Goal: Information Seeking & Learning: Learn about a topic

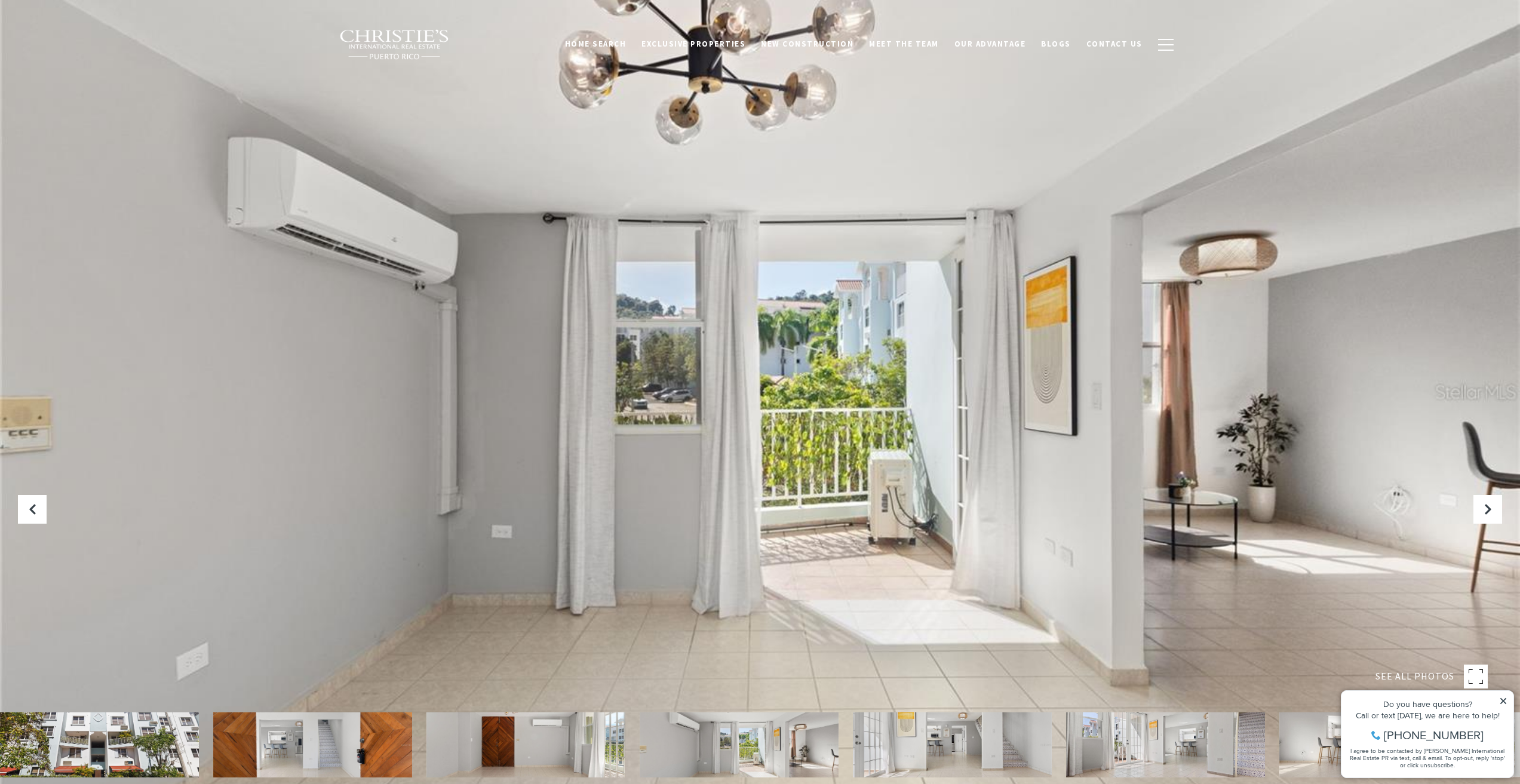
drag, startPoint x: 454, startPoint y: 467, endPoint x: 600, endPoint y: 691, distance: 267.4
drag, startPoint x: 600, startPoint y: 691, endPoint x: 217, endPoint y: 740, distance: 386.1
click at [254, 737] on img at bounding box center [312, 745] width 199 height 65
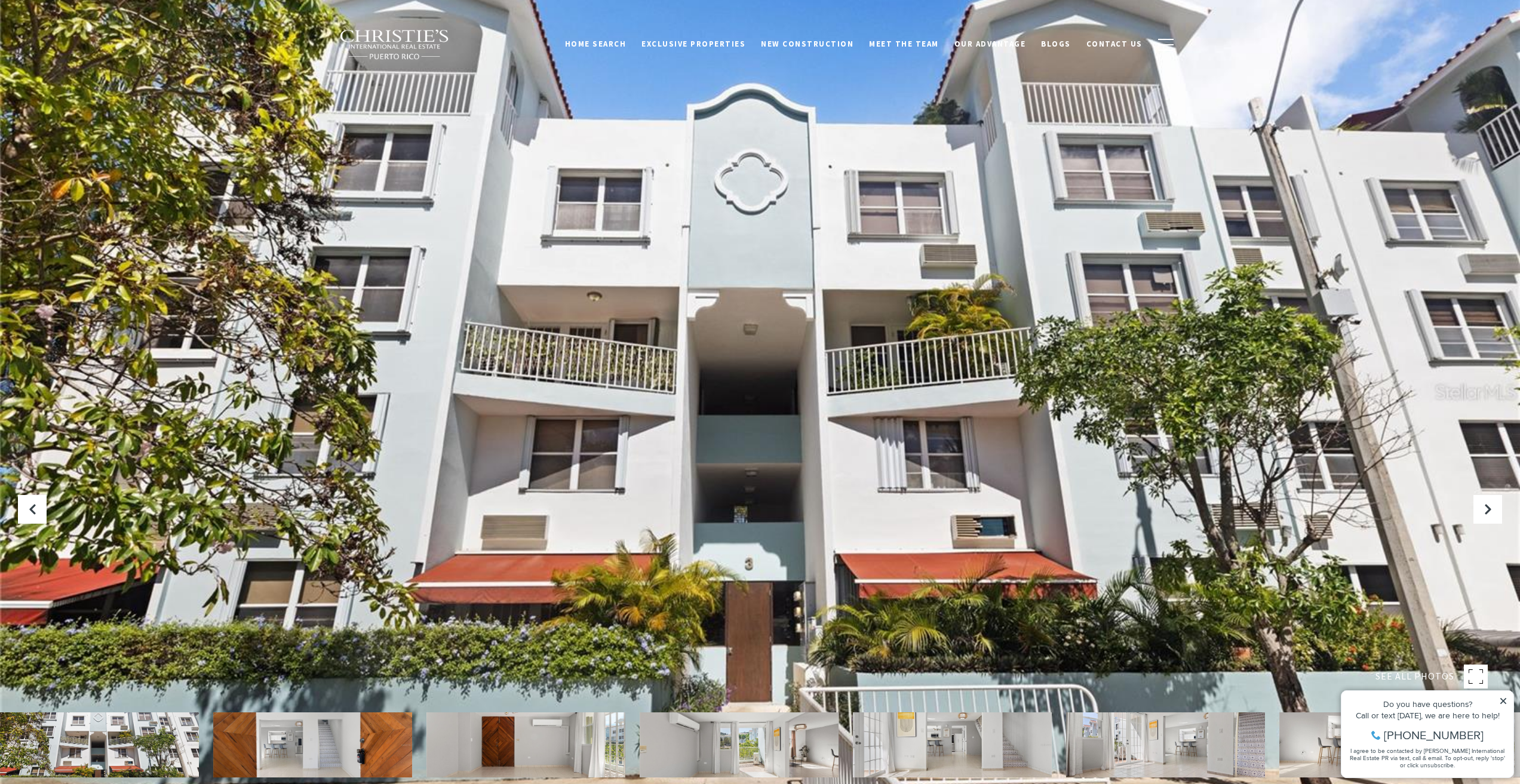
click at [175, 744] on img at bounding box center [99, 745] width 199 height 65
click at [251, 744] on img at bounding box center [312, 745] width 199 height 65
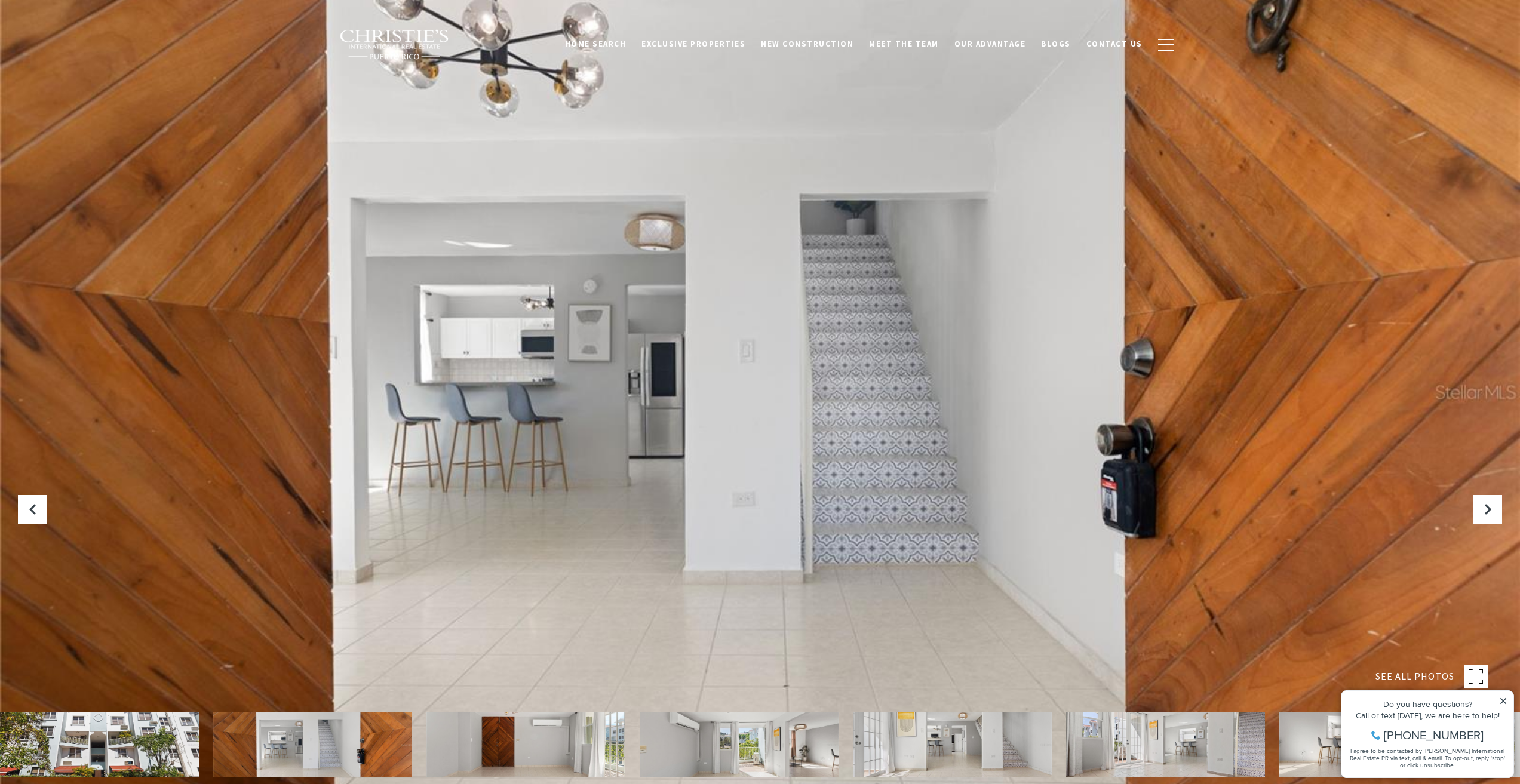
click at [379, 742] on img at bounding box center [312, 745] width 199 height 65
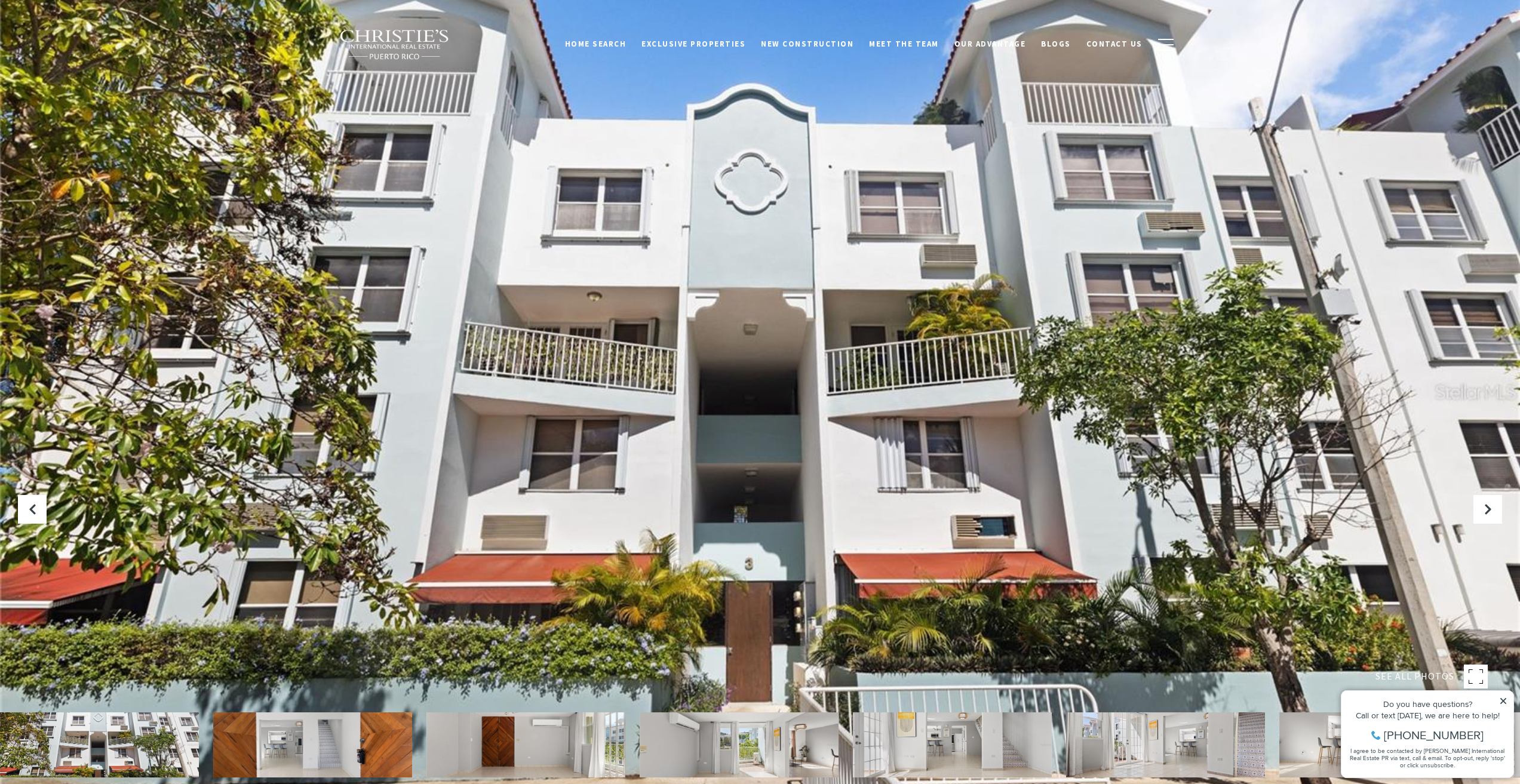
drag, startPoint x: 488, startPoint y: 746, endPoint x: 494, endPoint y: 746, distance: 6.0
click at [489, 746] on img at bounding box center [526, 745] width 199 height 65
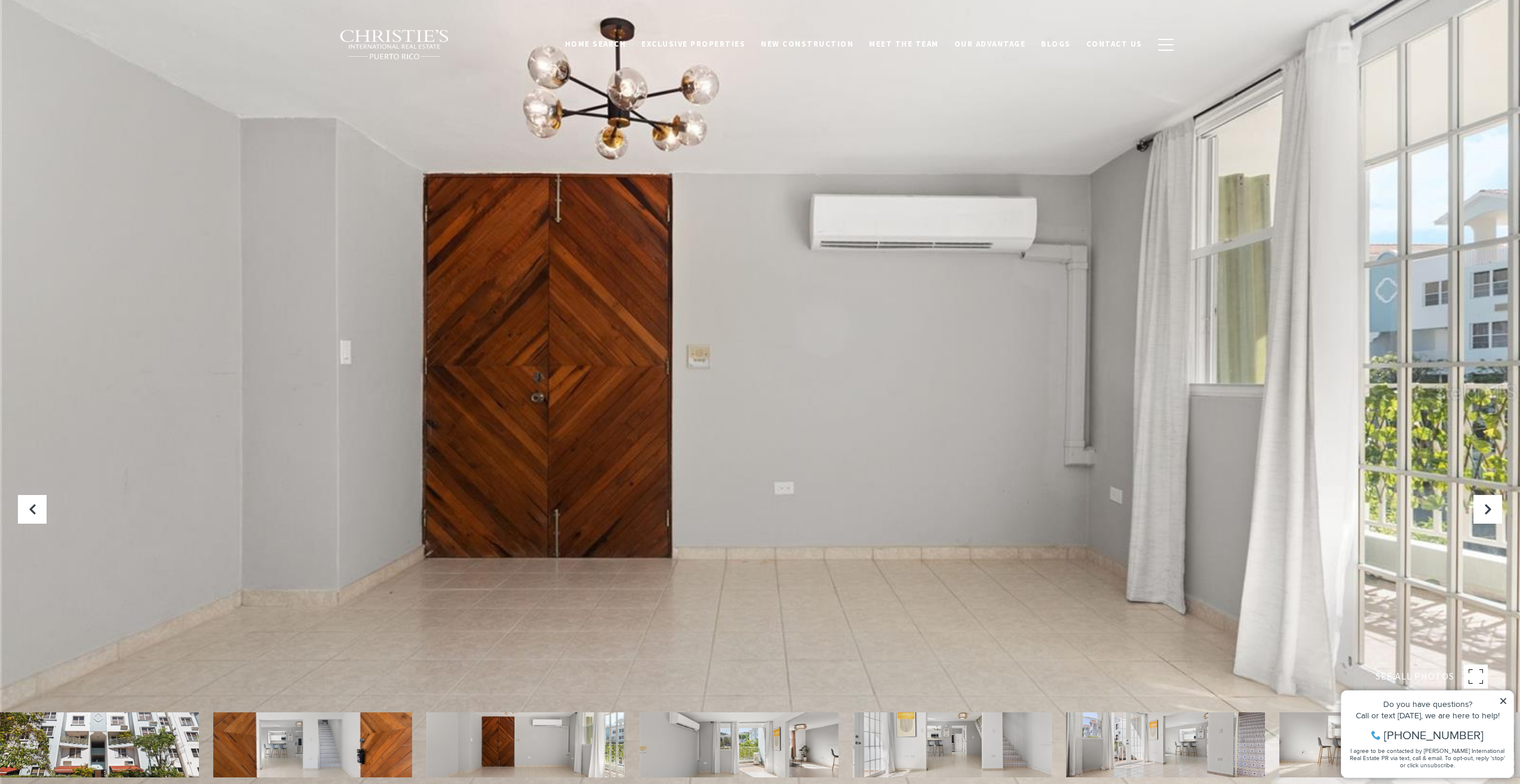
drag, startPoint x: 579, startPoint y: 749, endPoint x: 590, endPoint y: 750, distance: 11.0
click at [582, 749] on img at bounding box center [526, 745] width 199 height 65
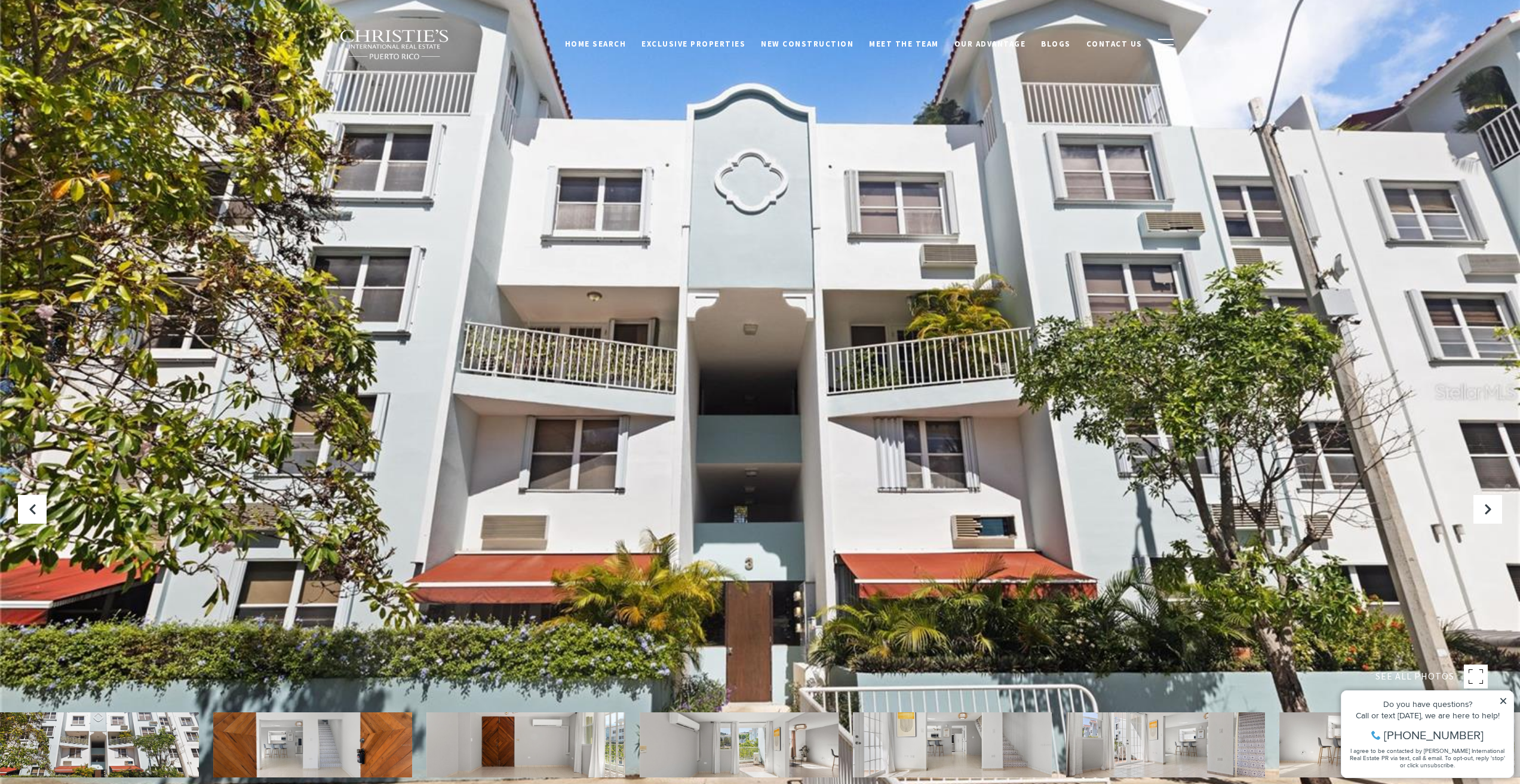
click at [703, 752] on img at bounding box center [739, 745] width 199 height 65
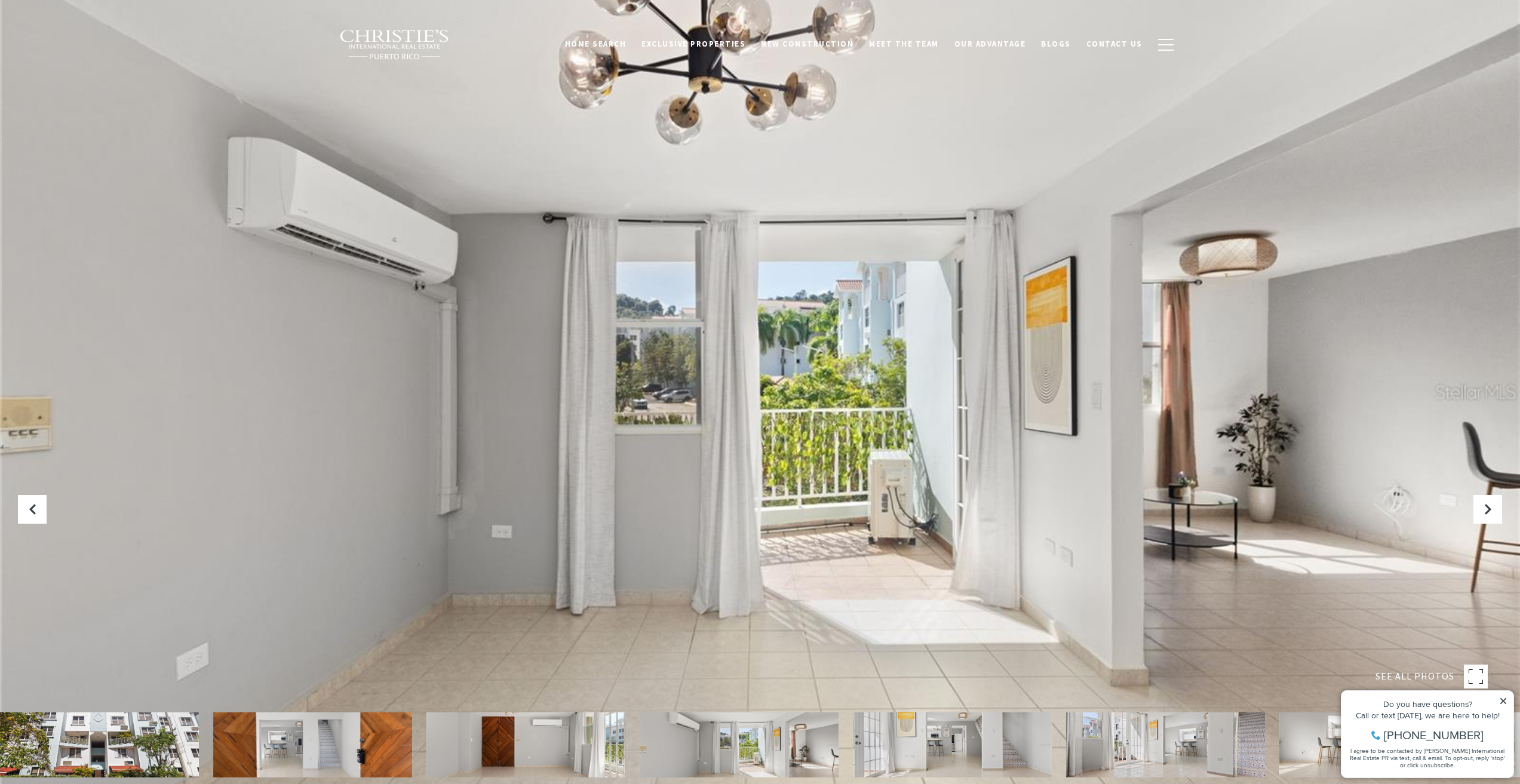
click at [771, 747] on img at bounding box center [739, 745] width 199 height 65
click at [971, 752] on img at bounding box center [952, 745] width 199 height 65
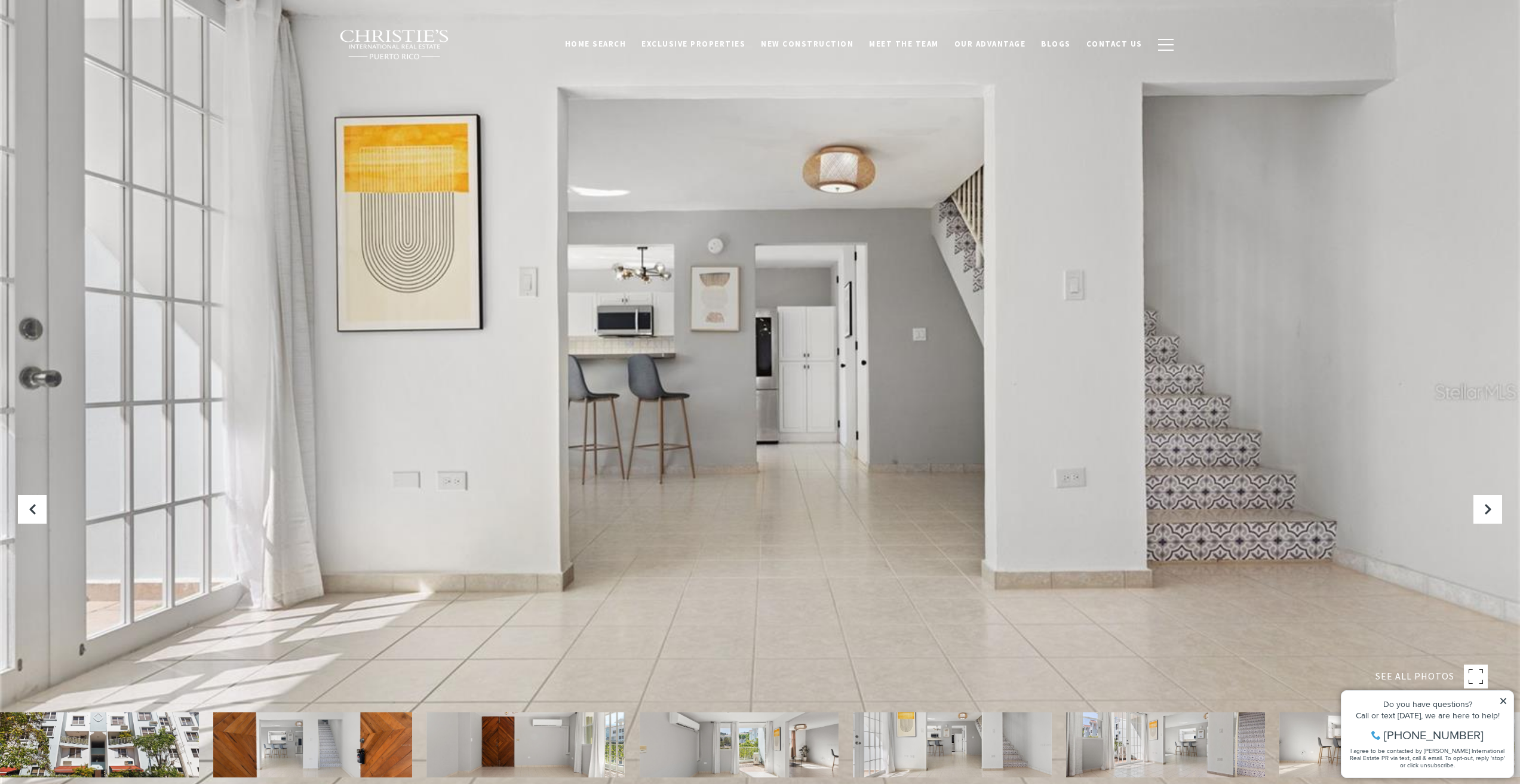
click at [1130, 751] on img at bounding box center [1165, 745] width 199 height 65
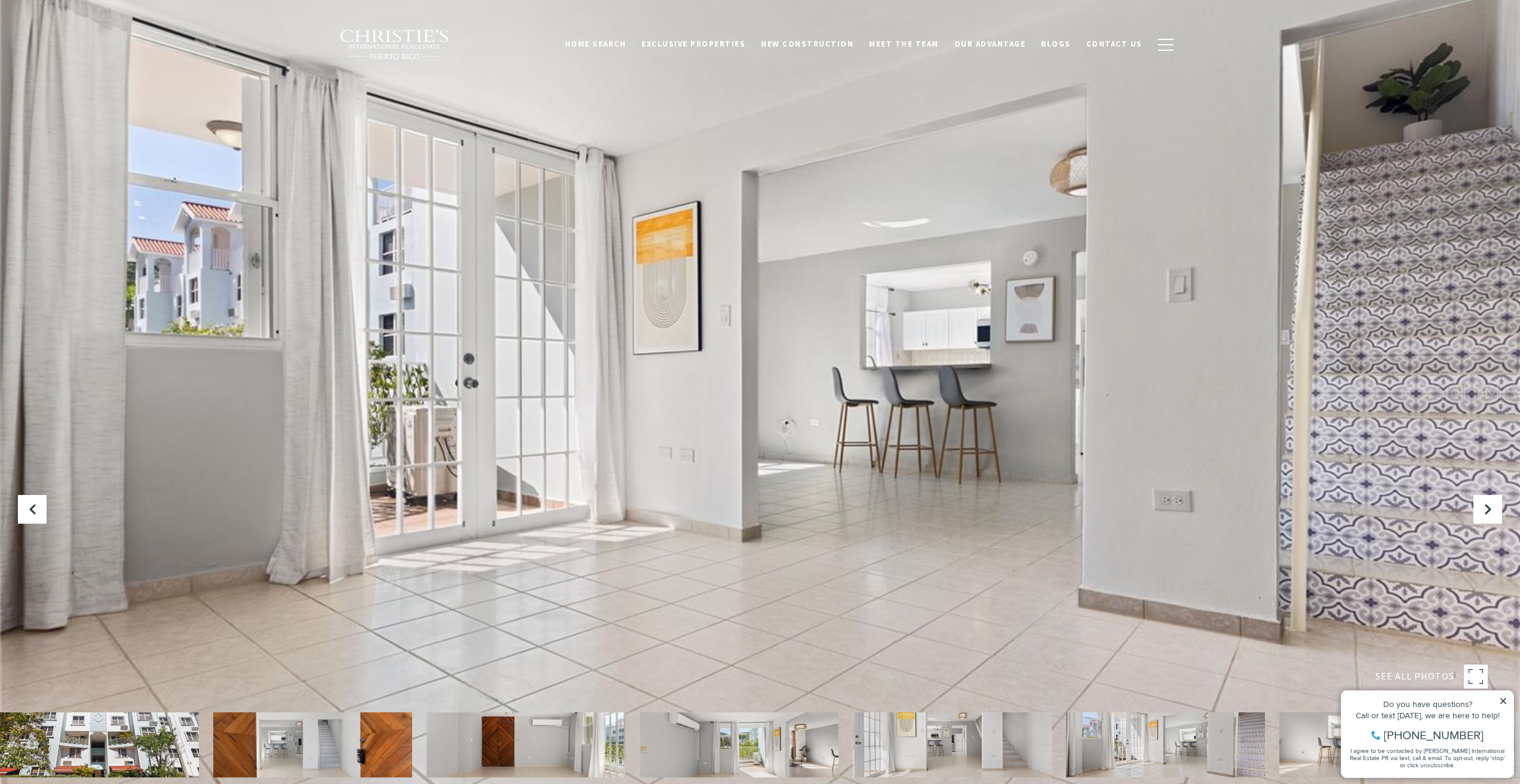
click at [1234, 746] on img at bounding box center [1165, 745] width 199 height 65
click at [1160, 751] on img at bounding box center [1165, 745] width 199 height 65
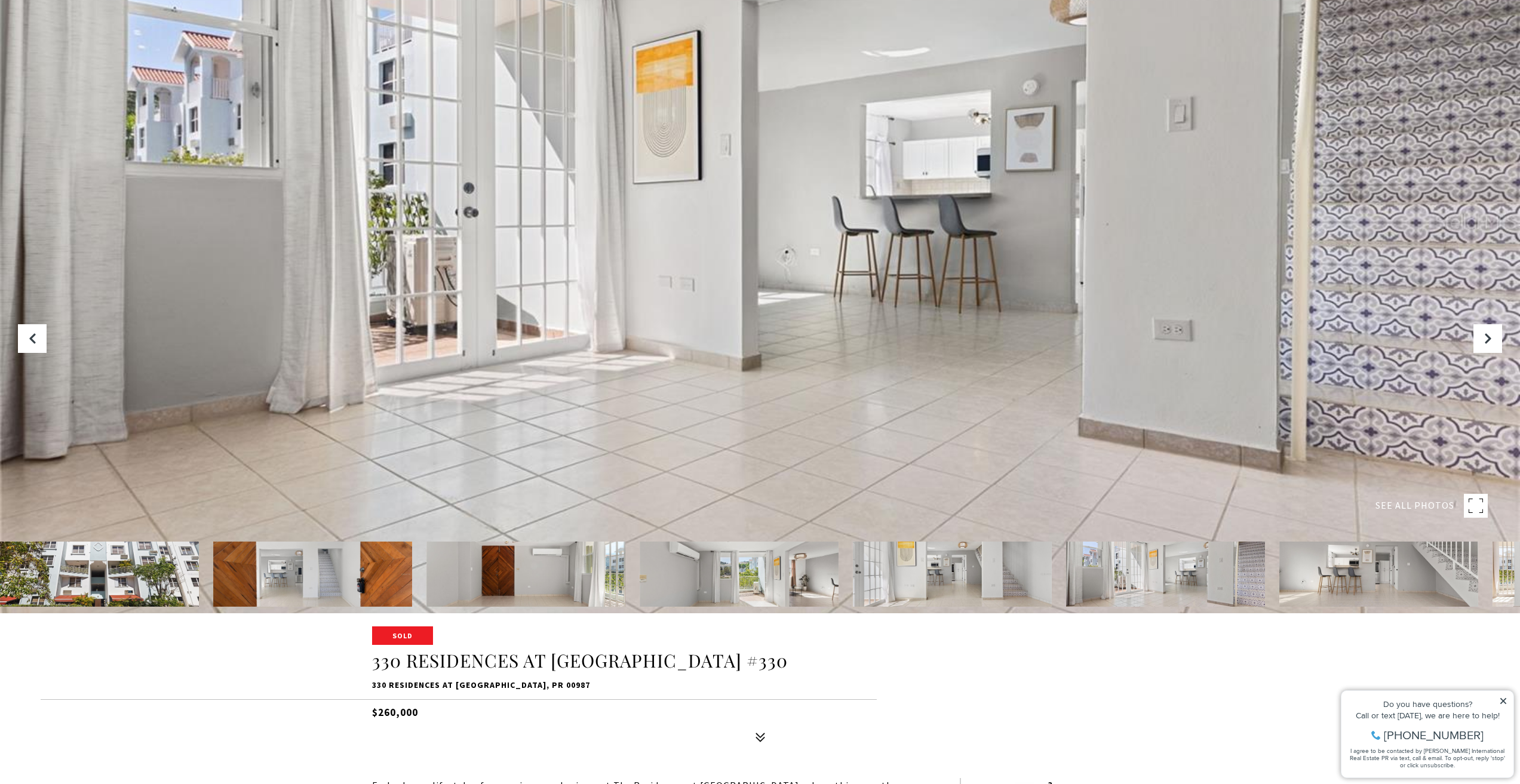
scroll to position [179, 0]
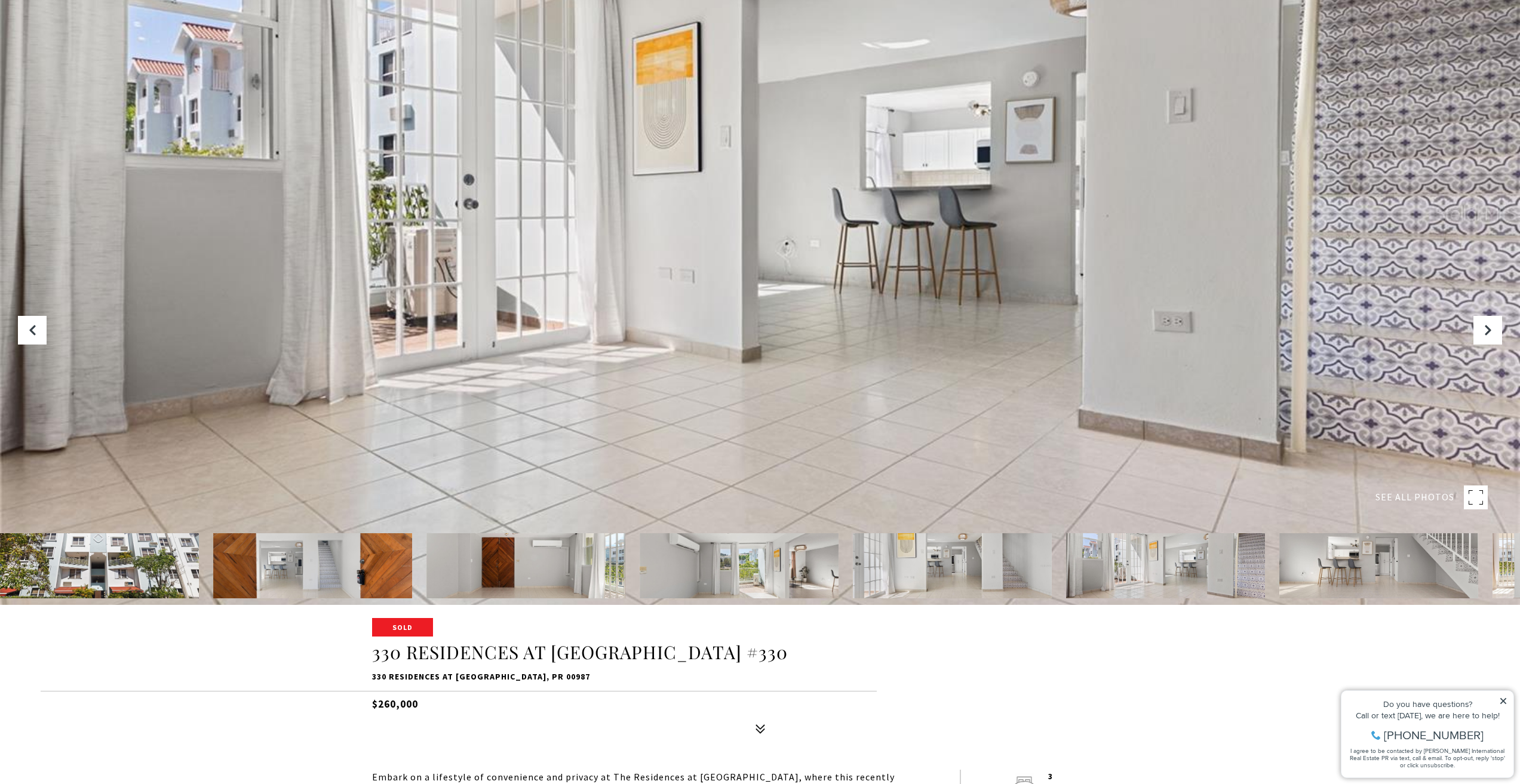
click at [1502, 699] on icon at bounding box center [1503, 701] width 8 height 8
click at [1401, 579] on img at bounding box center [1378, 566] width 199 height 65
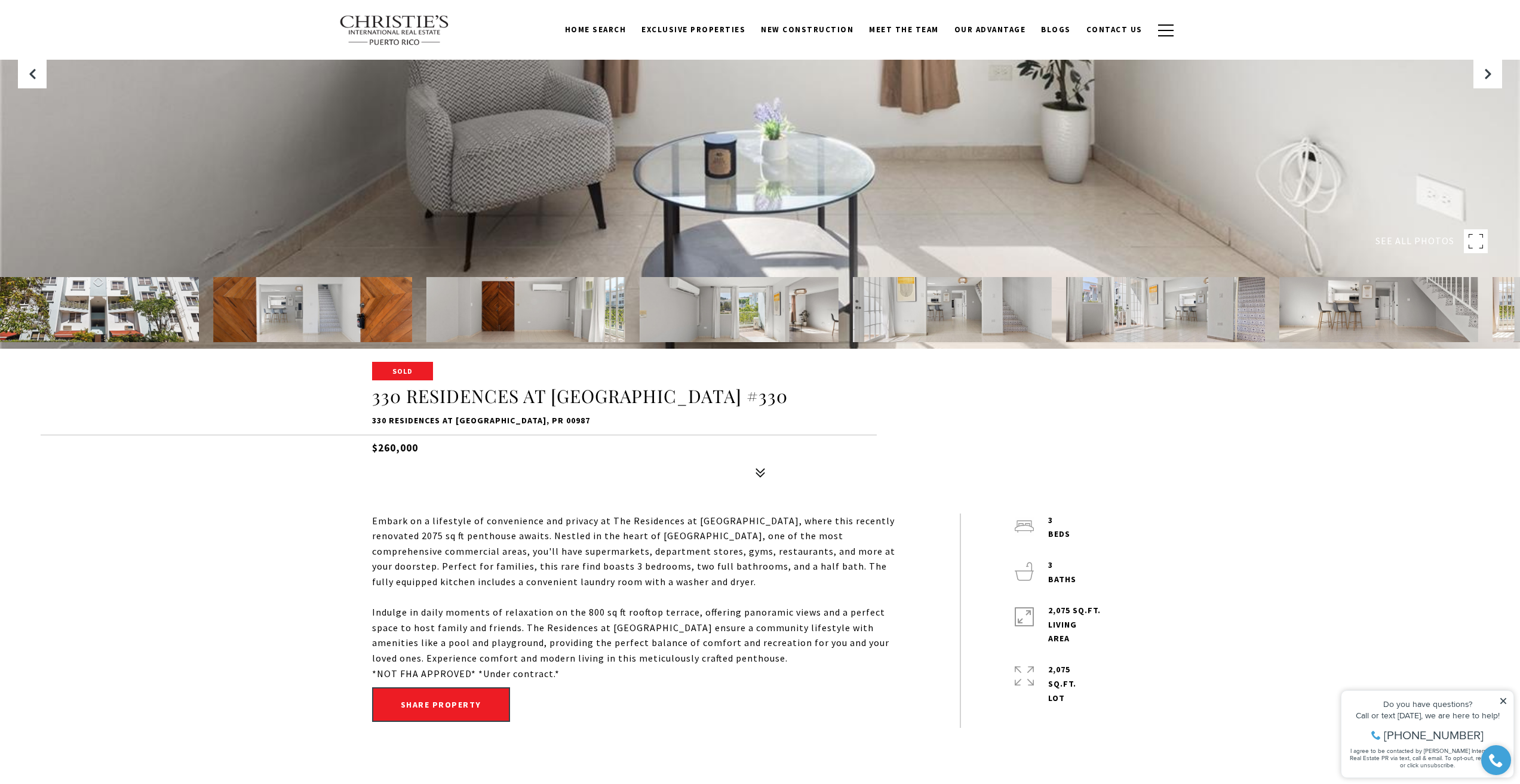
scroll to position [418, 0]
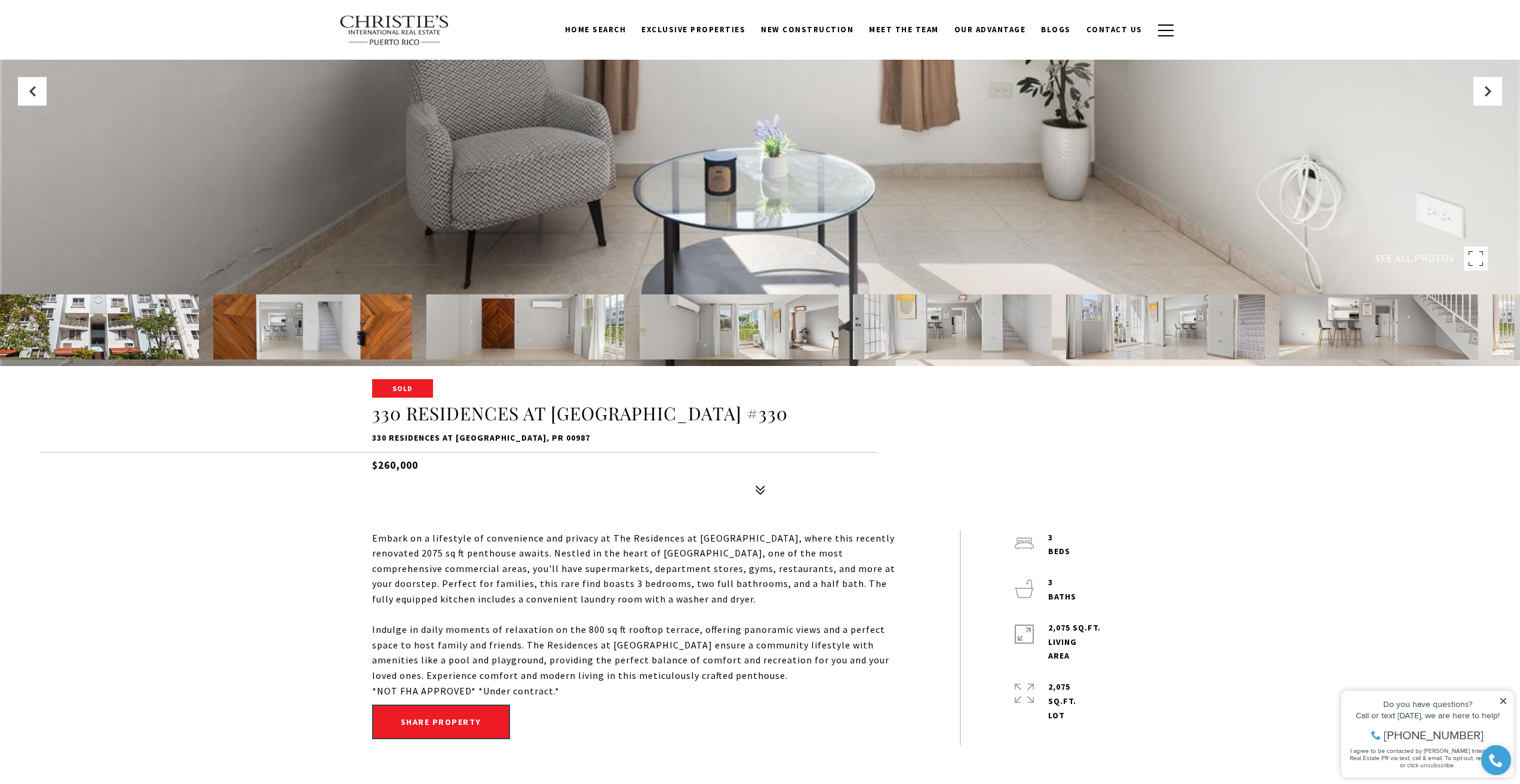
click at [409, 387] on div at bounding box center [760, 382] width 1520 height 33
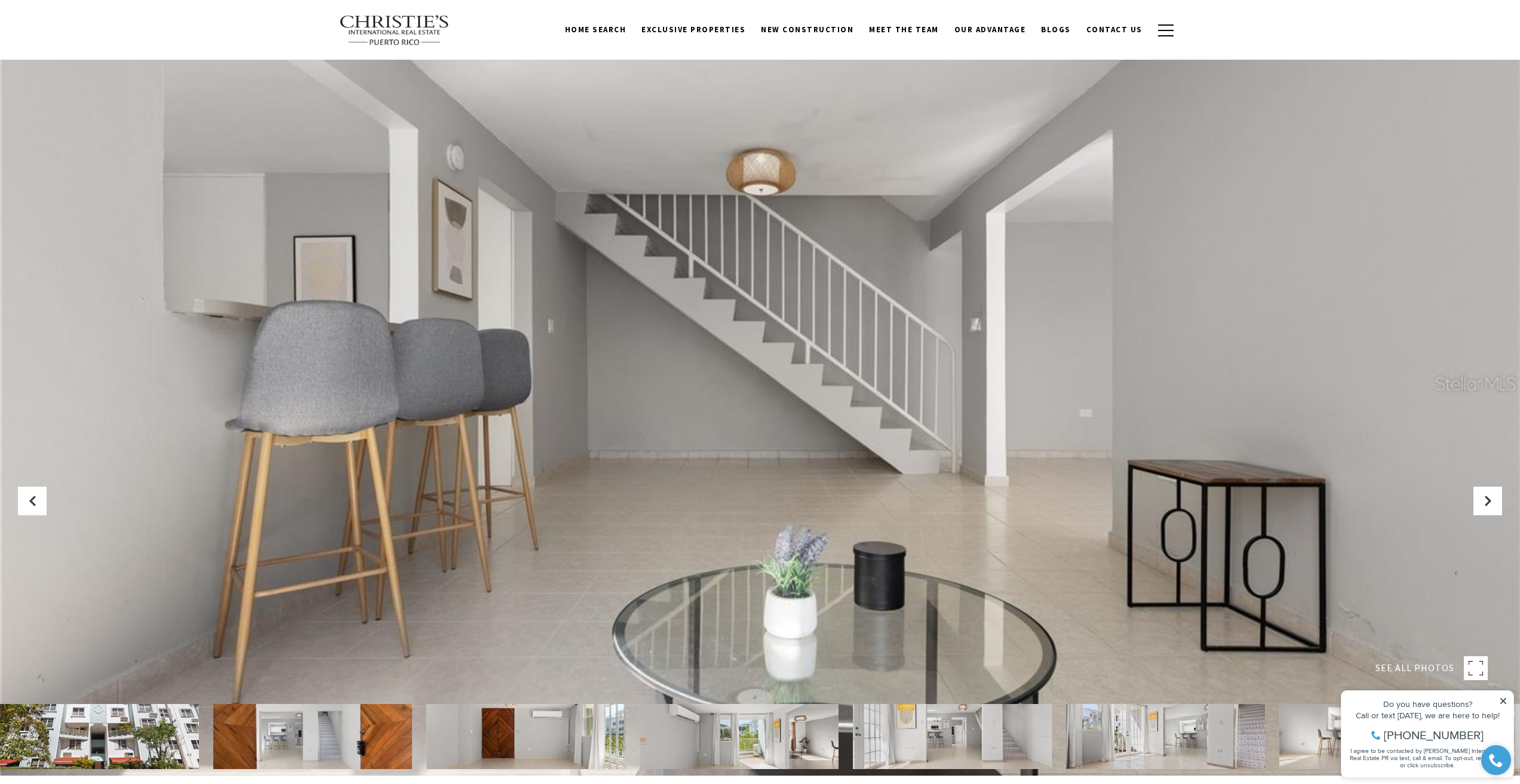
scroll to position [0, 0]
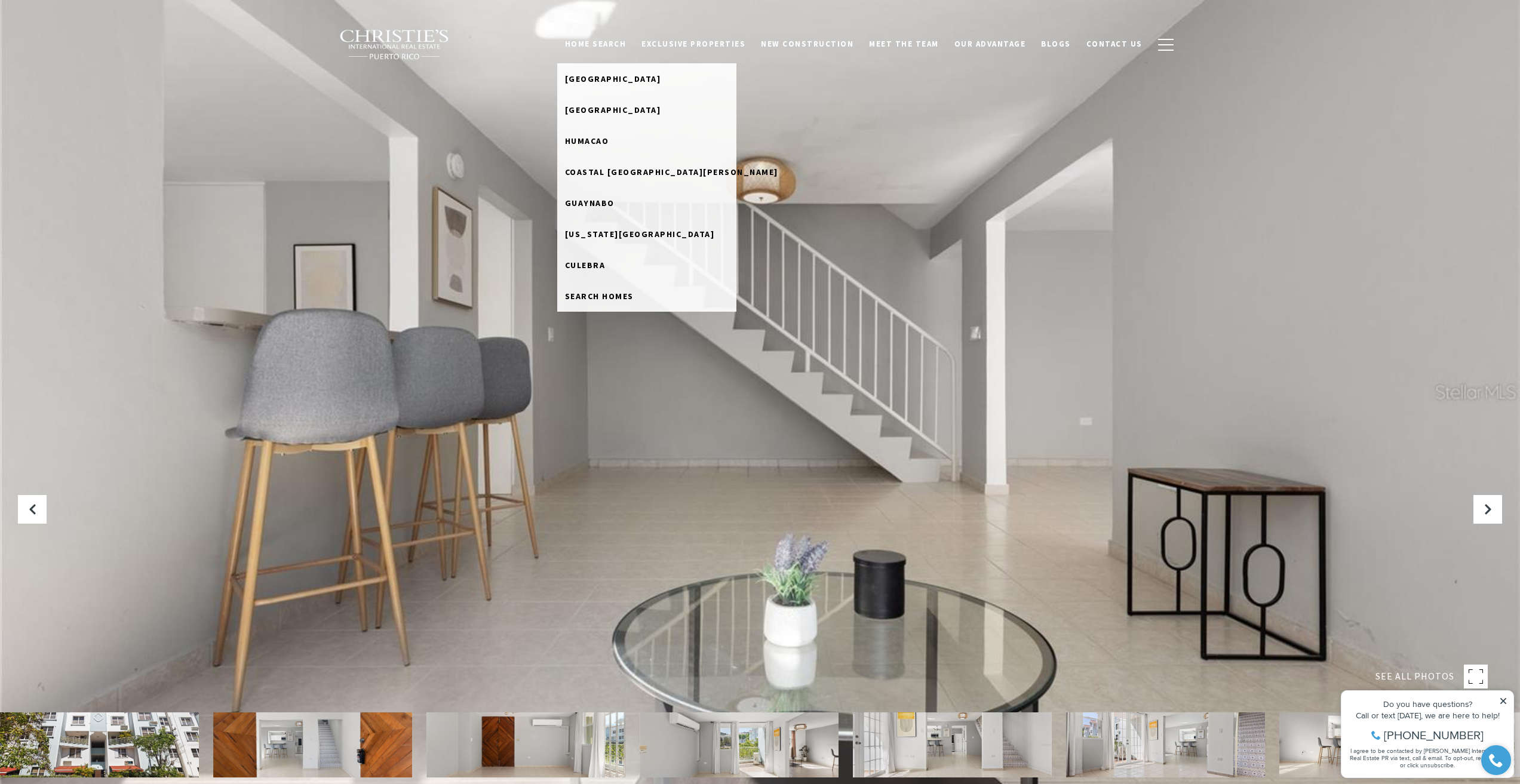
click at [627, 45] on link "Home Search" at bounding box center [596, 44] width 77 height 23
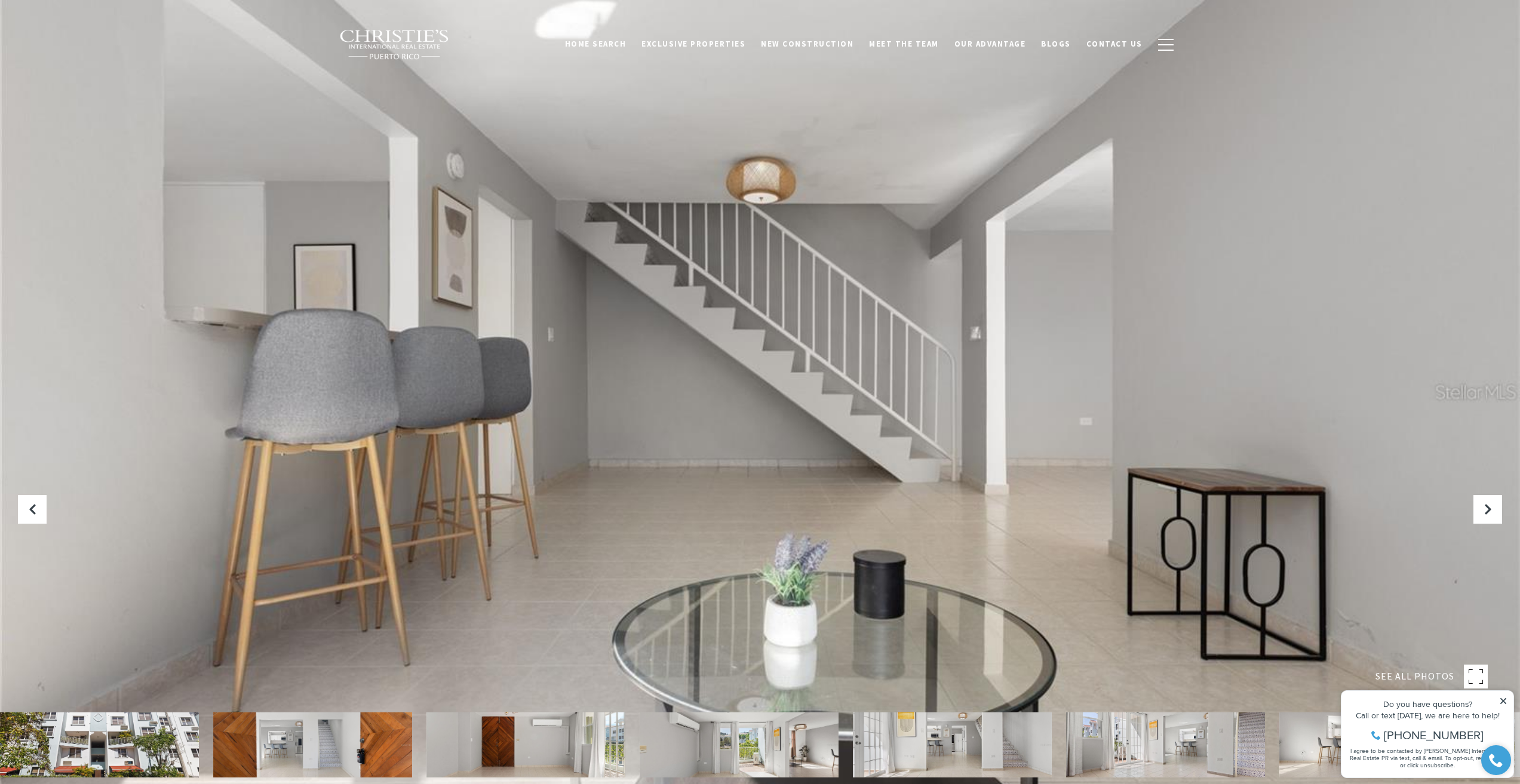
click at [579, 43] on div "Home Search Dorado Beach Rio Grande Humacao Coastal San Juan Guaynabo Puerto Ri…" at bounding box center [846, 44] width 608 height 23
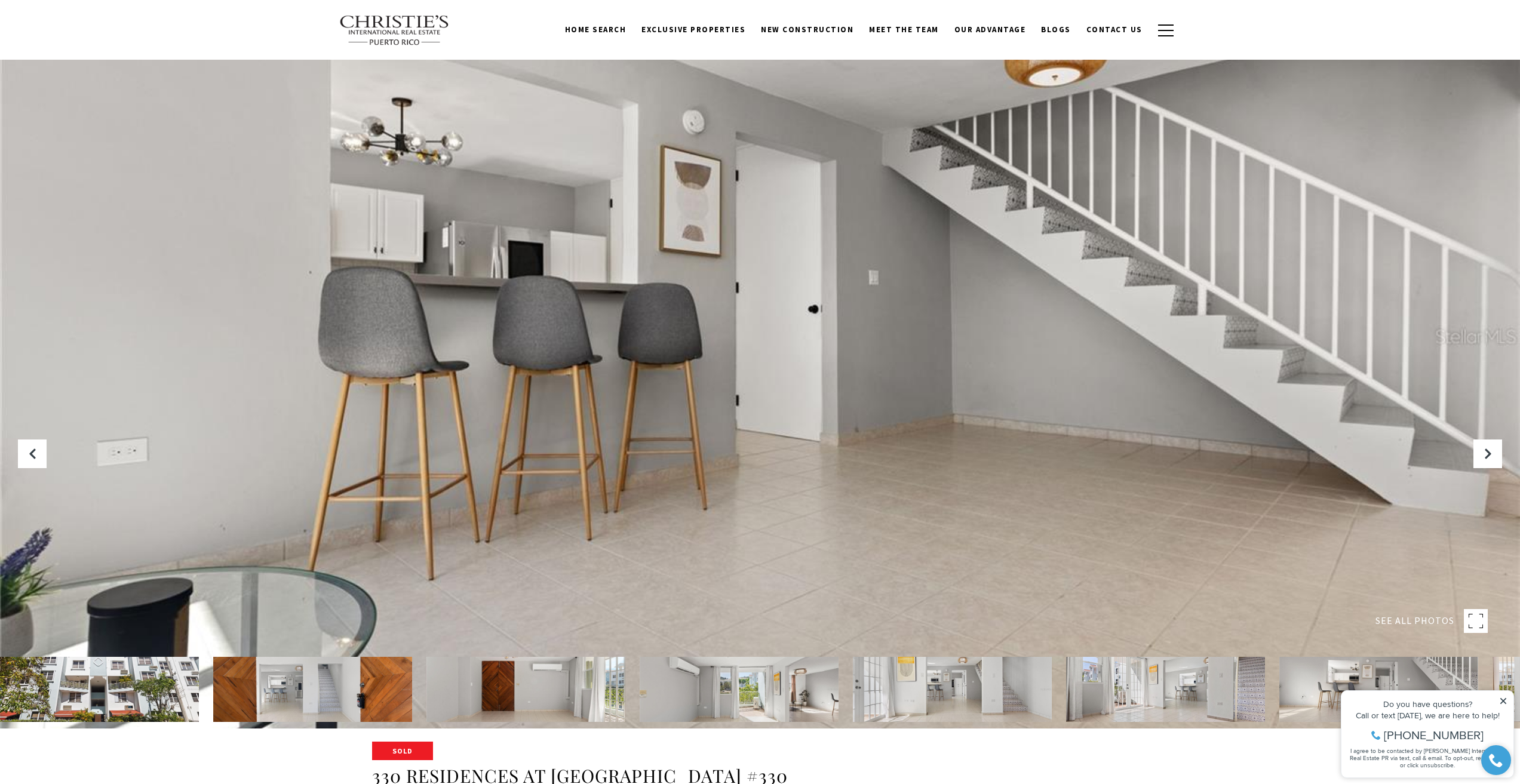
scroll to position [59, 0]
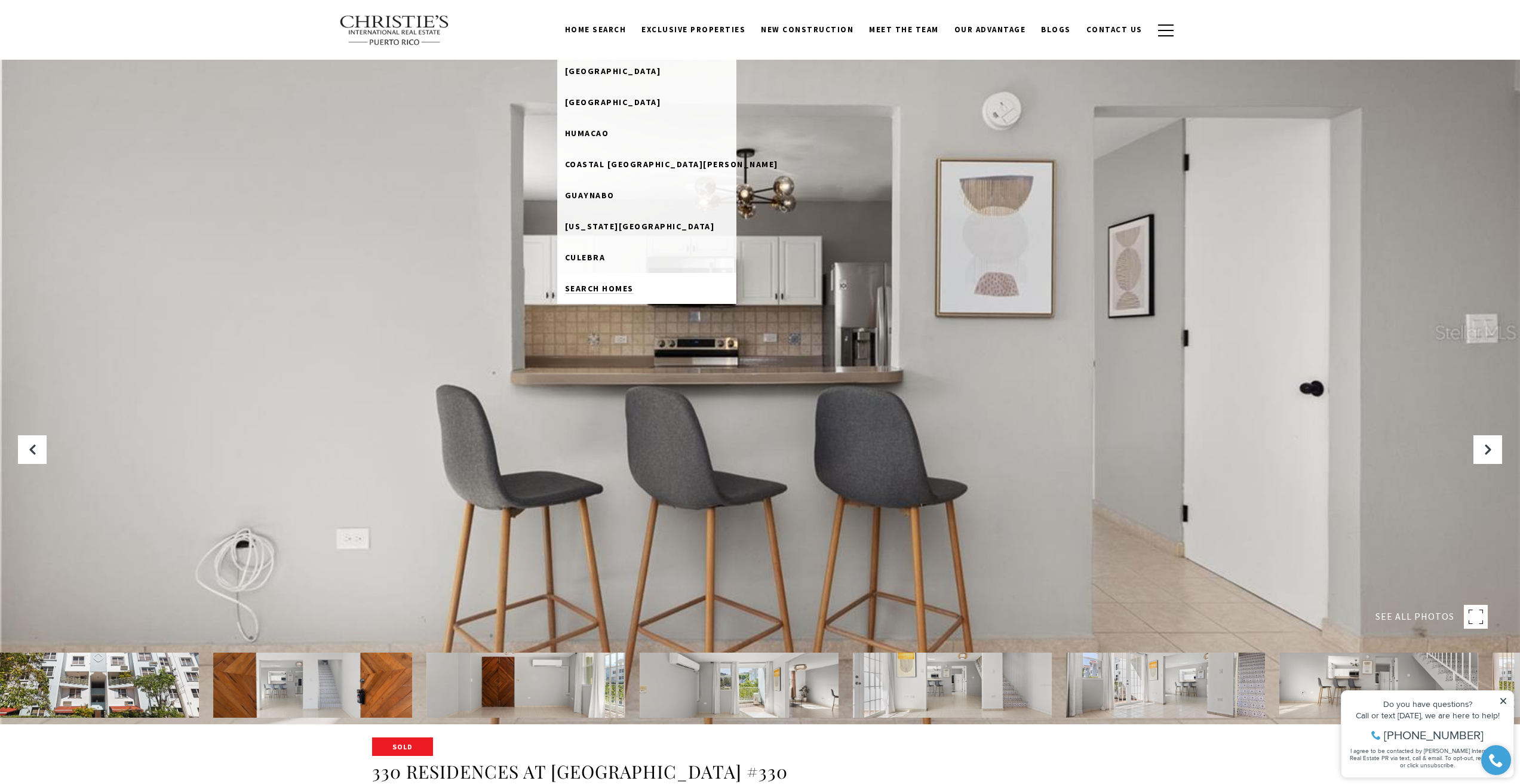
click at [618, 280] on link "Search Homes" at bounding box center [647, 288] width 179 height 31
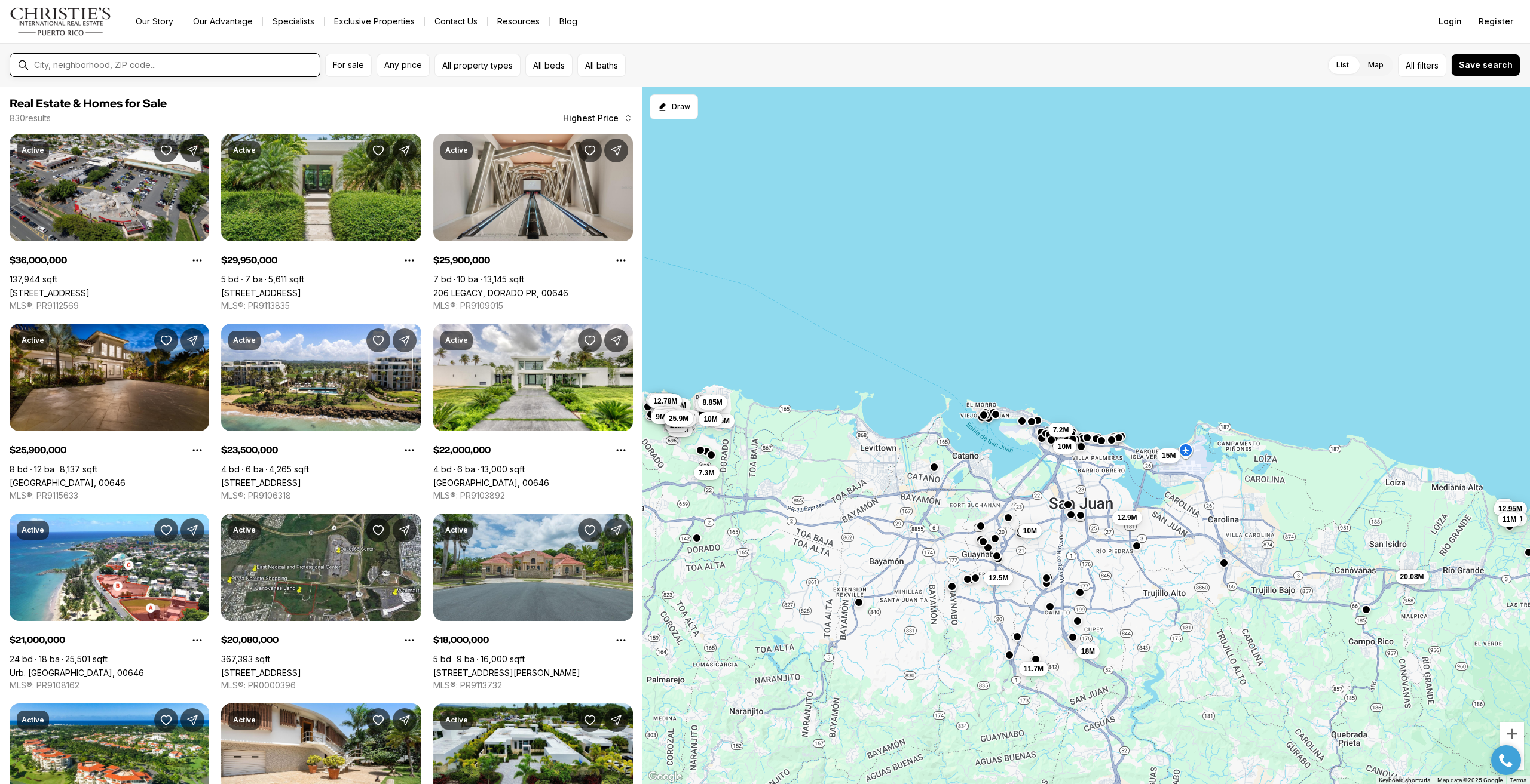
click at [244, 60] on input "text" at bounding box center [174, 64] width 281 height 11
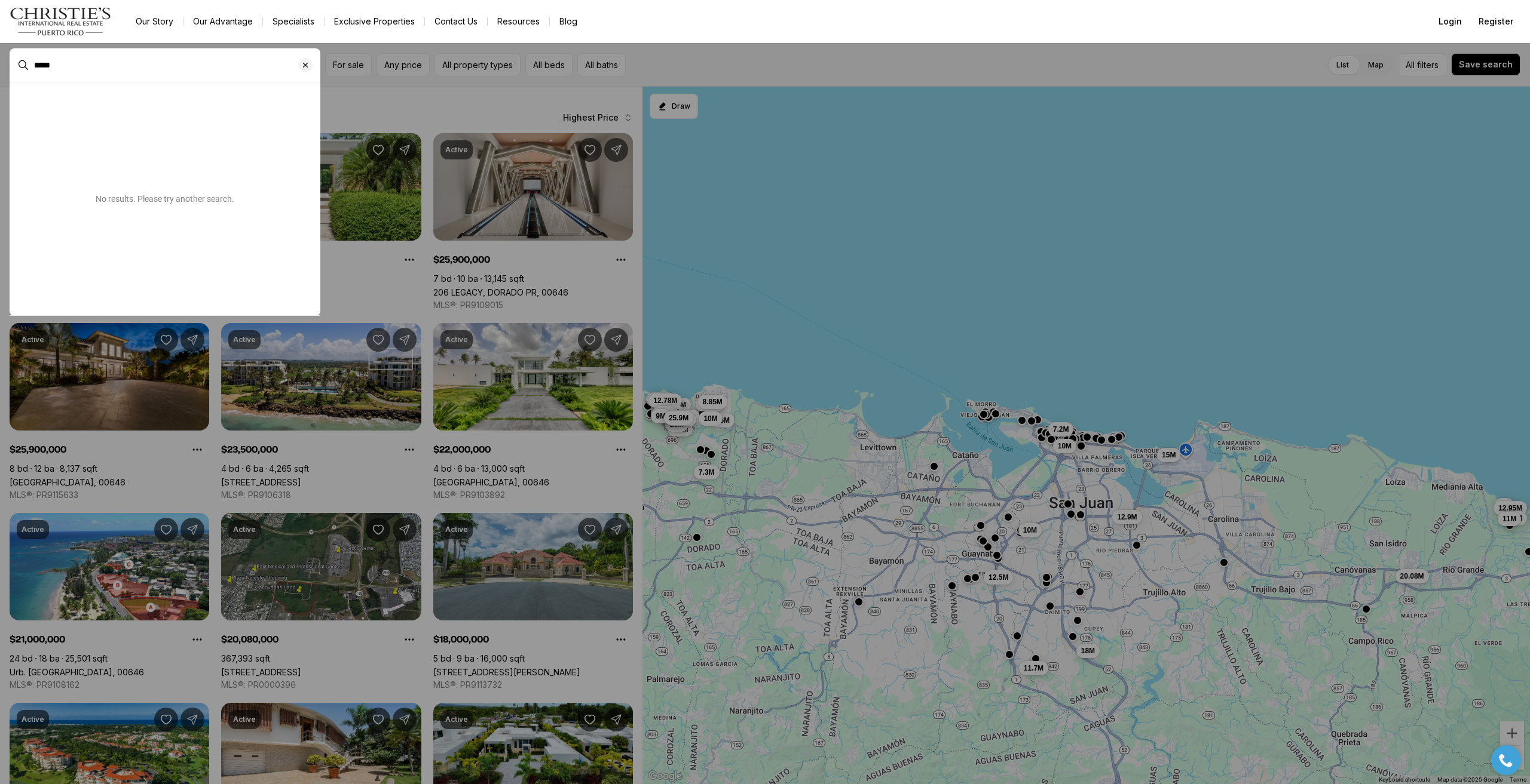
type input "*****"
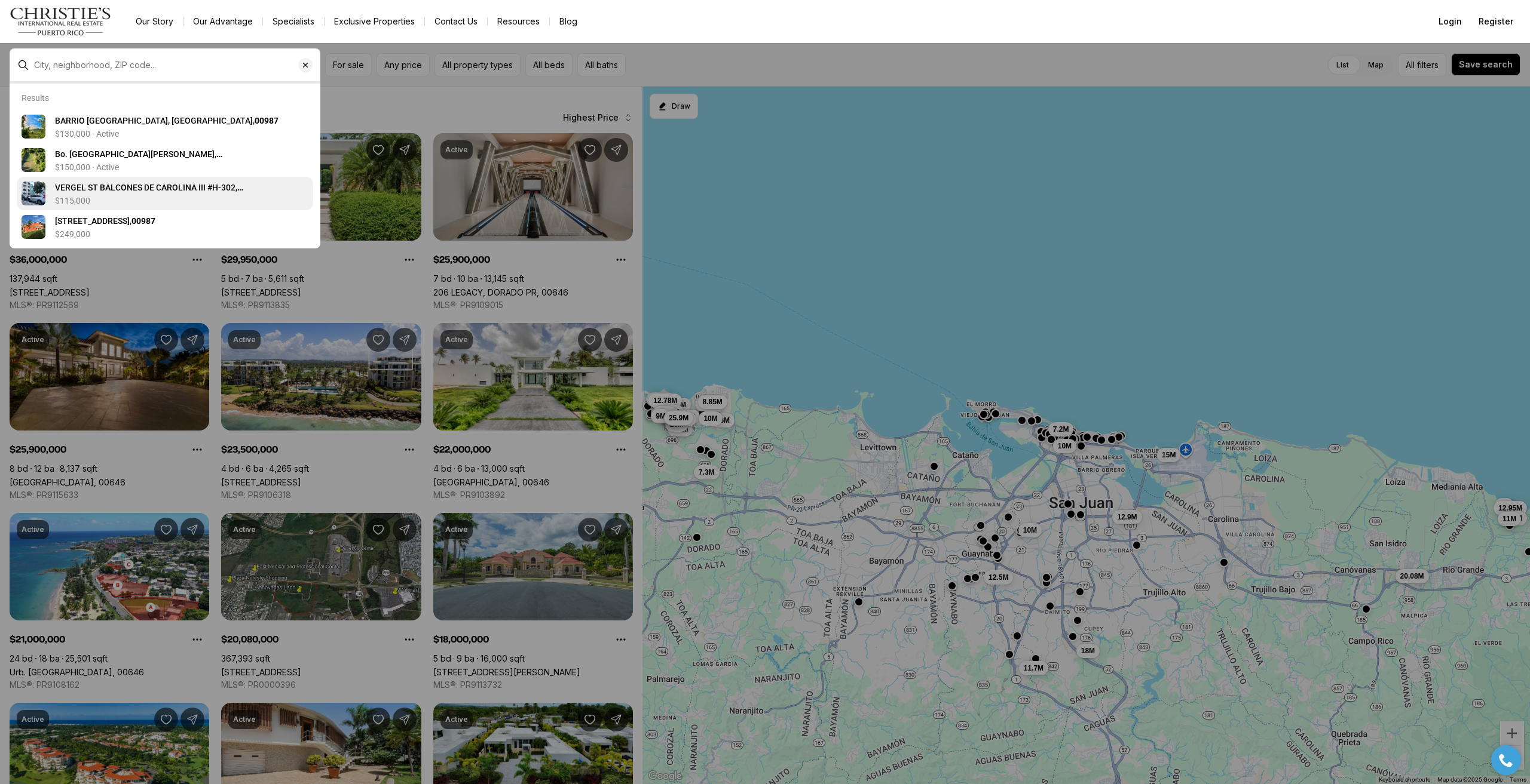
click at [99, 194] on span "VERGEL ST BALCONES DE CAROLINA III #H-302, CAROLINA [GEOGRAPHIC_DATA], 00987" at bounding box center [150, 193] width 189 height 21
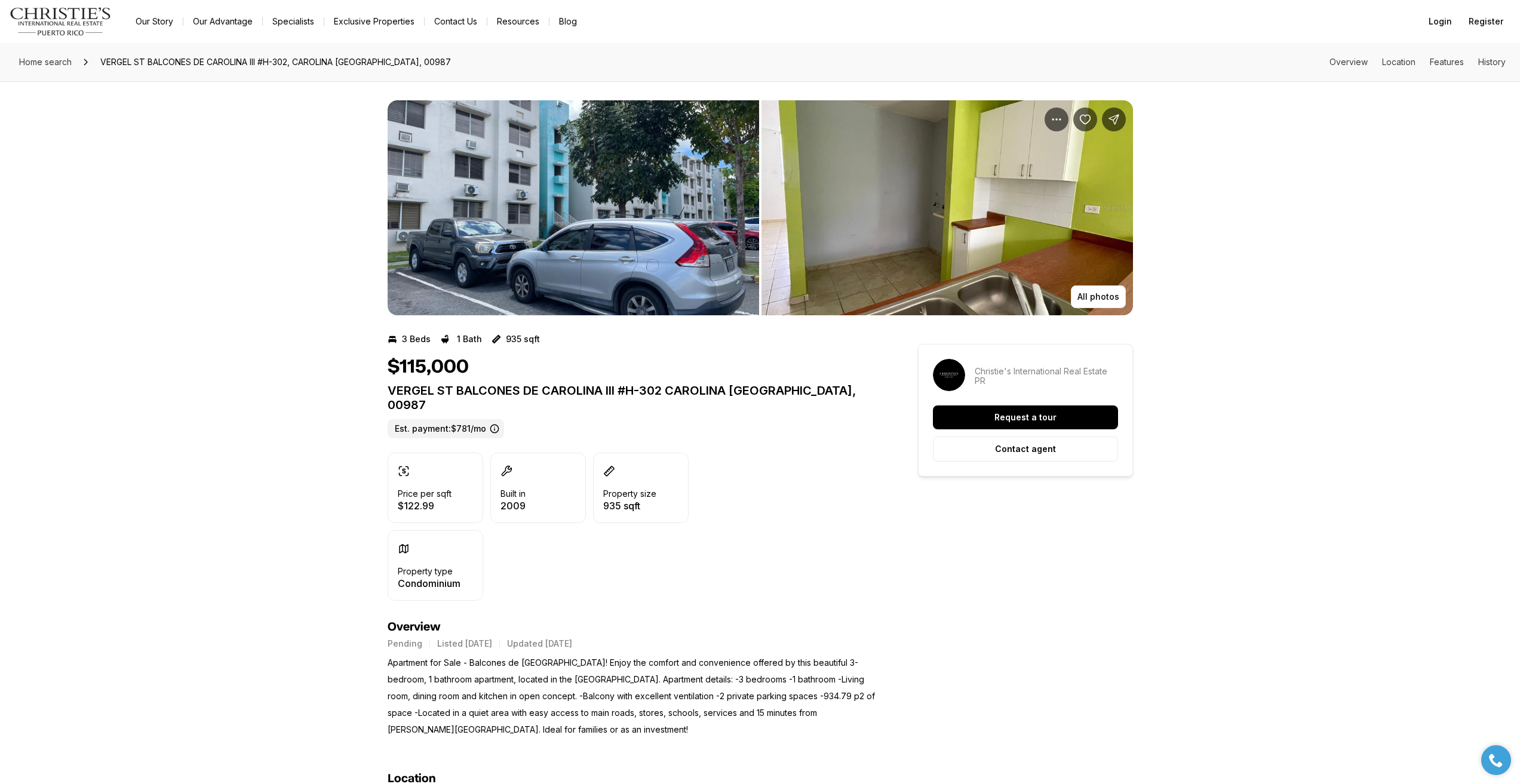
click at [1097, 207] on img "View image gallery" at bounding box center [947, 208] width 371 height 215
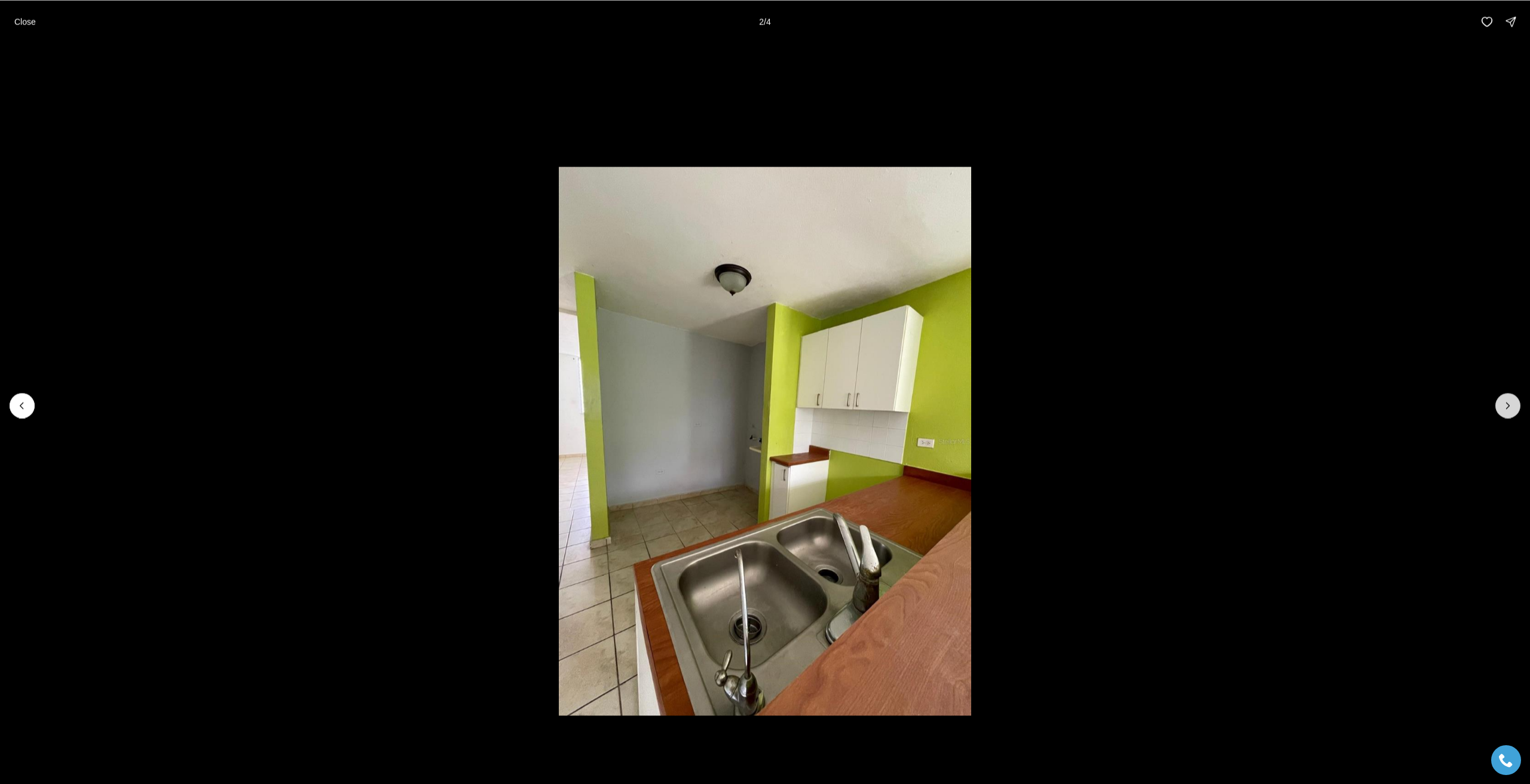
click at [1507, 405] on icon "Next slide" at bounding box center [1507, 405] width 12 height 12
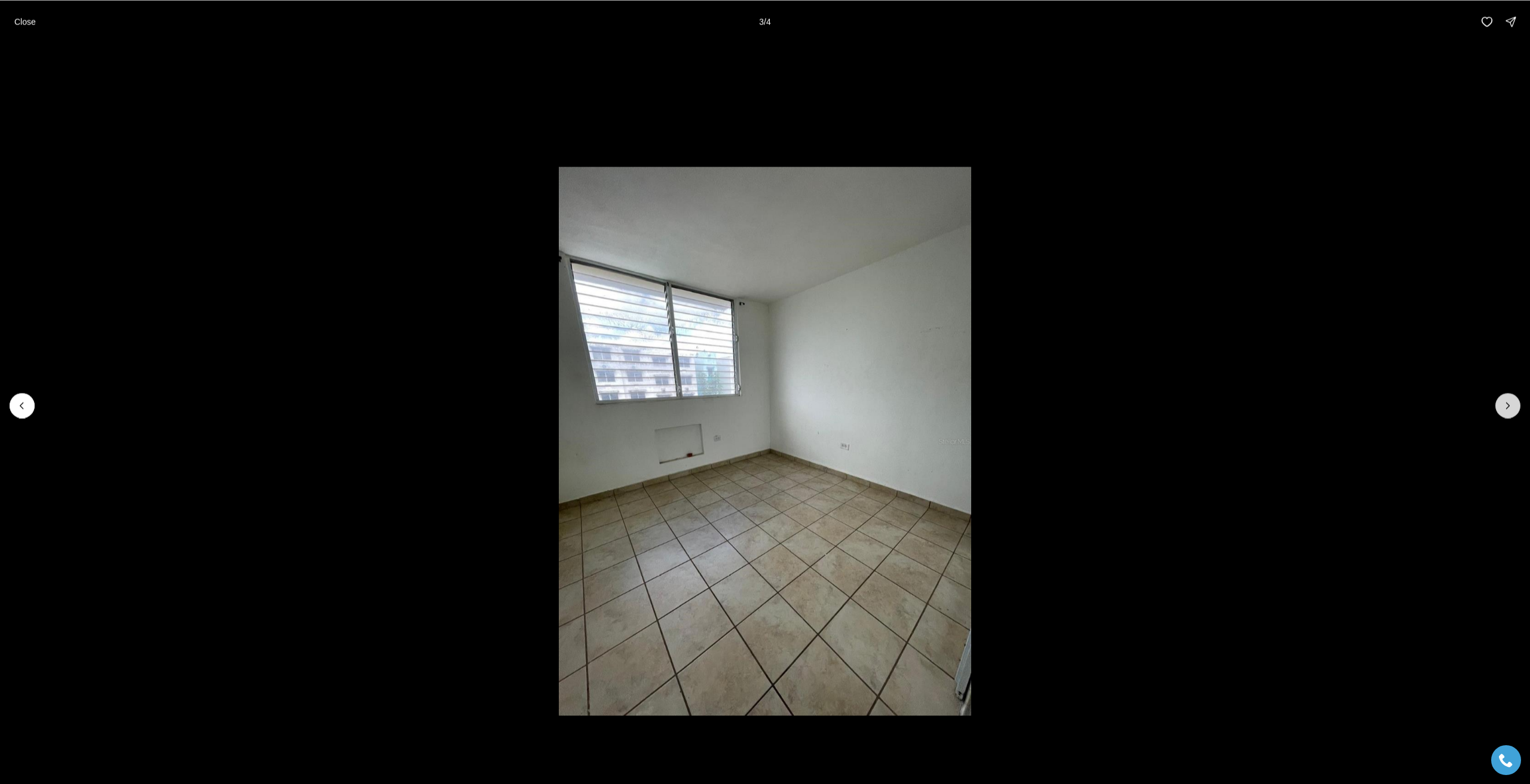
click at [1507, 405] on icon "Next slide" at bounding box center [1507, 405] width 12 height 12
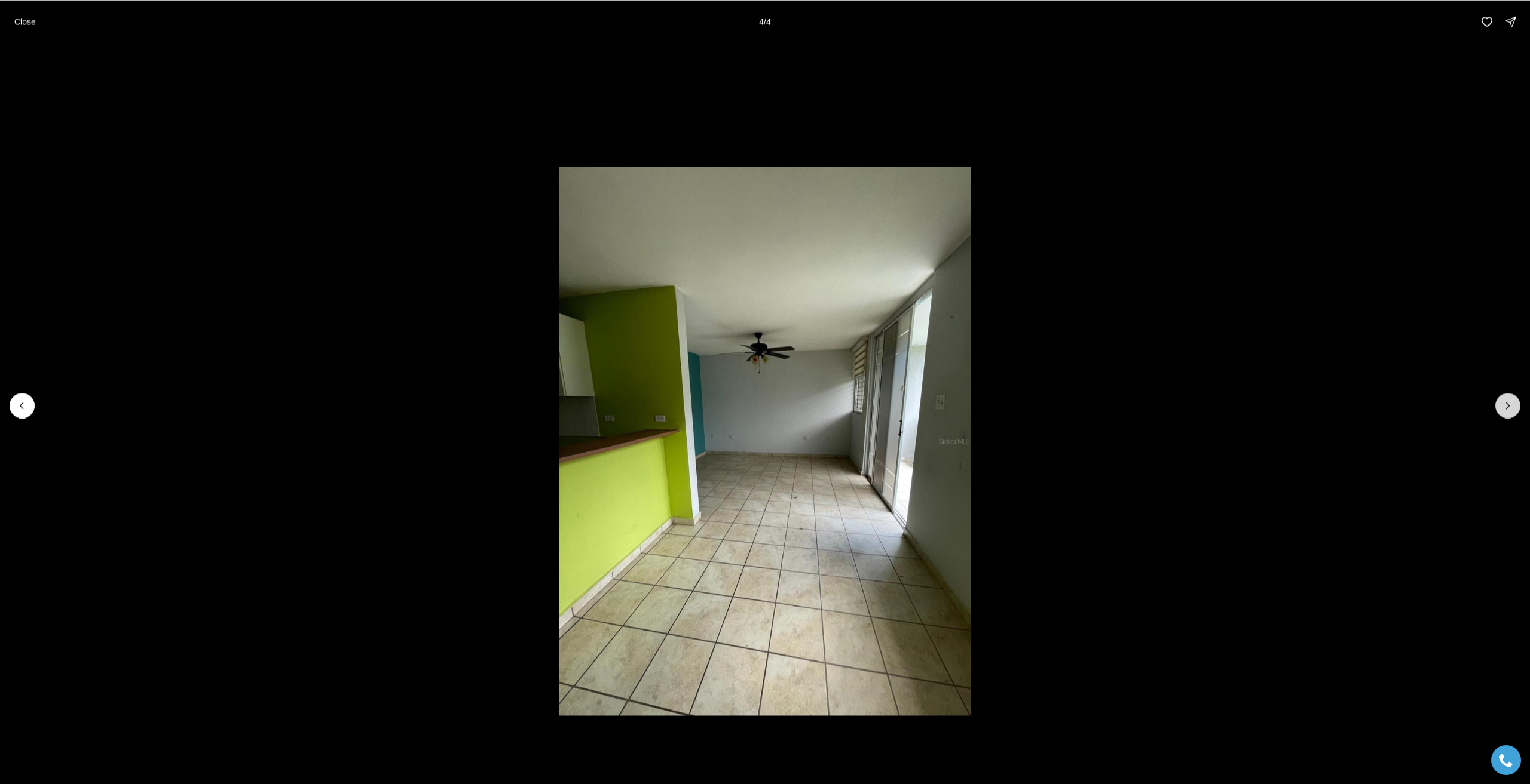
click at [1507, 405] on div at bounding box center [1507, 405] width 25 height 25
click at [1511, 402] on div at bounding box center [1507, 405] width 25 height 25
click at [1509, 405] on div at bounding box center [1507, 405] width 25 height 25
drag, startPoint x: 1218, startPoint y: 84, endPoint x: 942, endPoint y: 61, distance: 277.0
click at [1217, 84] on li "4 of 4" at bounding box center [765, 405] width 1530 height 725
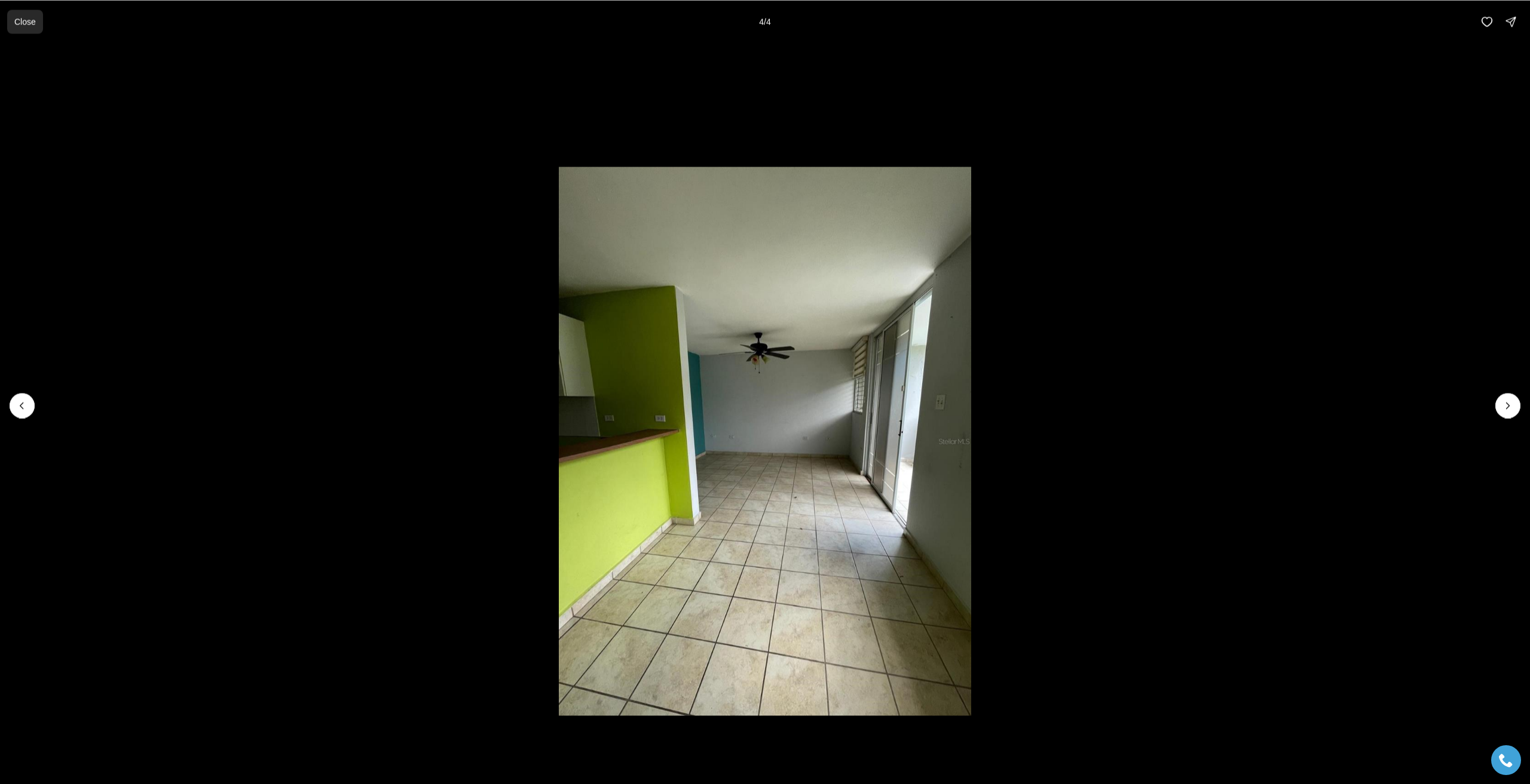
click at [7, 18] on button "Close" at bounding box center [25, 21] width 36 height 24
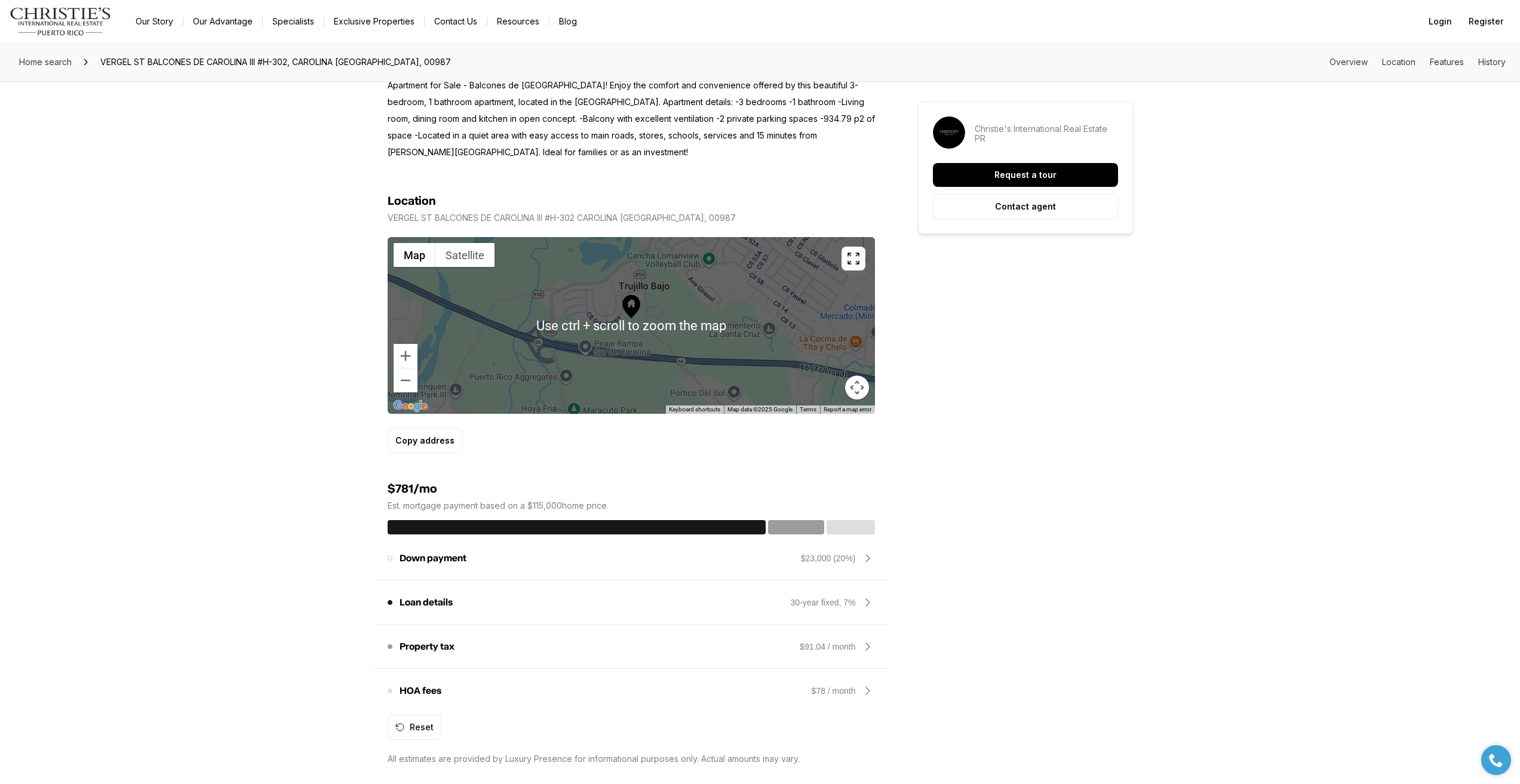
scroll to position [538, 0]
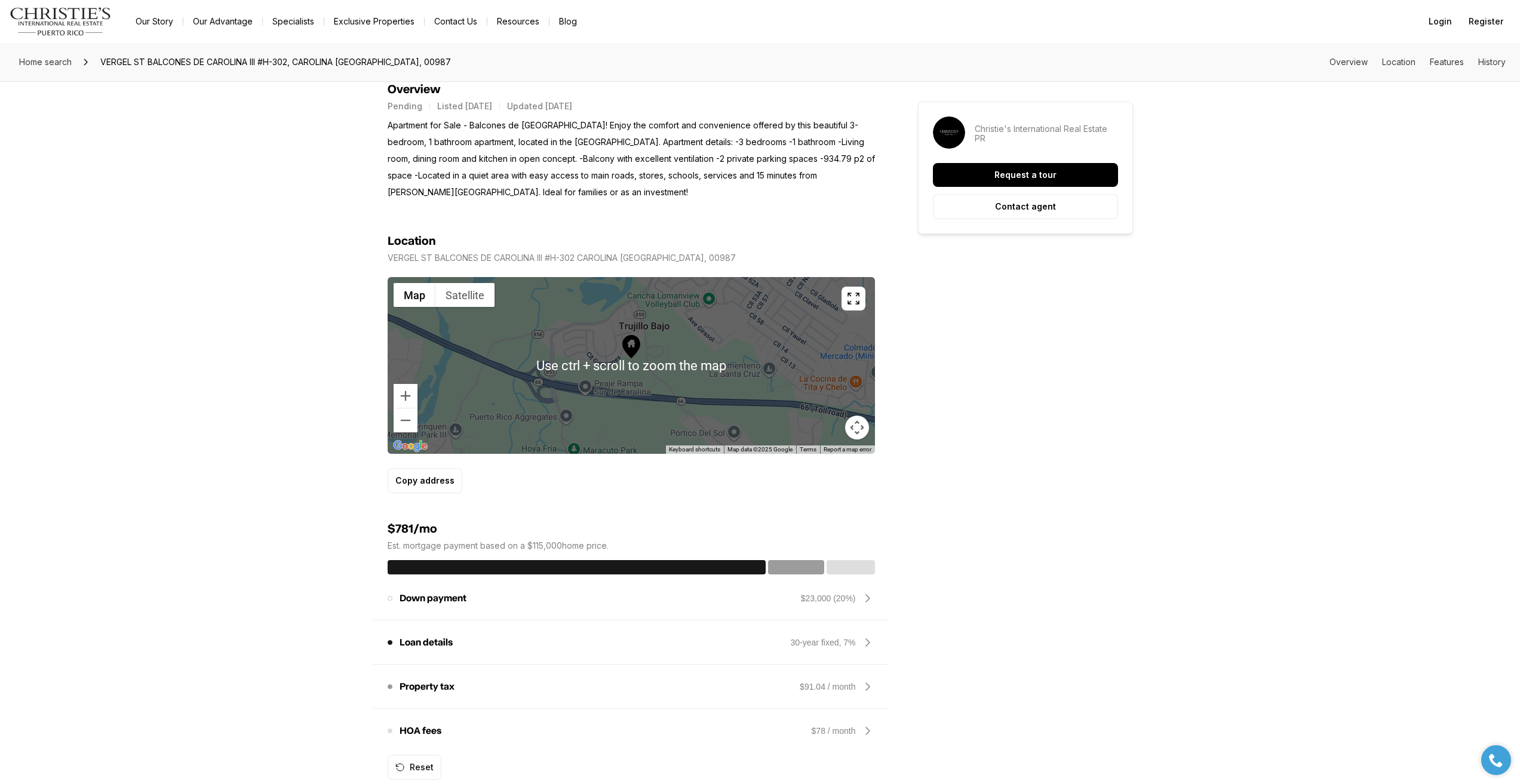
click at [662, 331] on div at bounding box center [631, 365] width 487 height 177
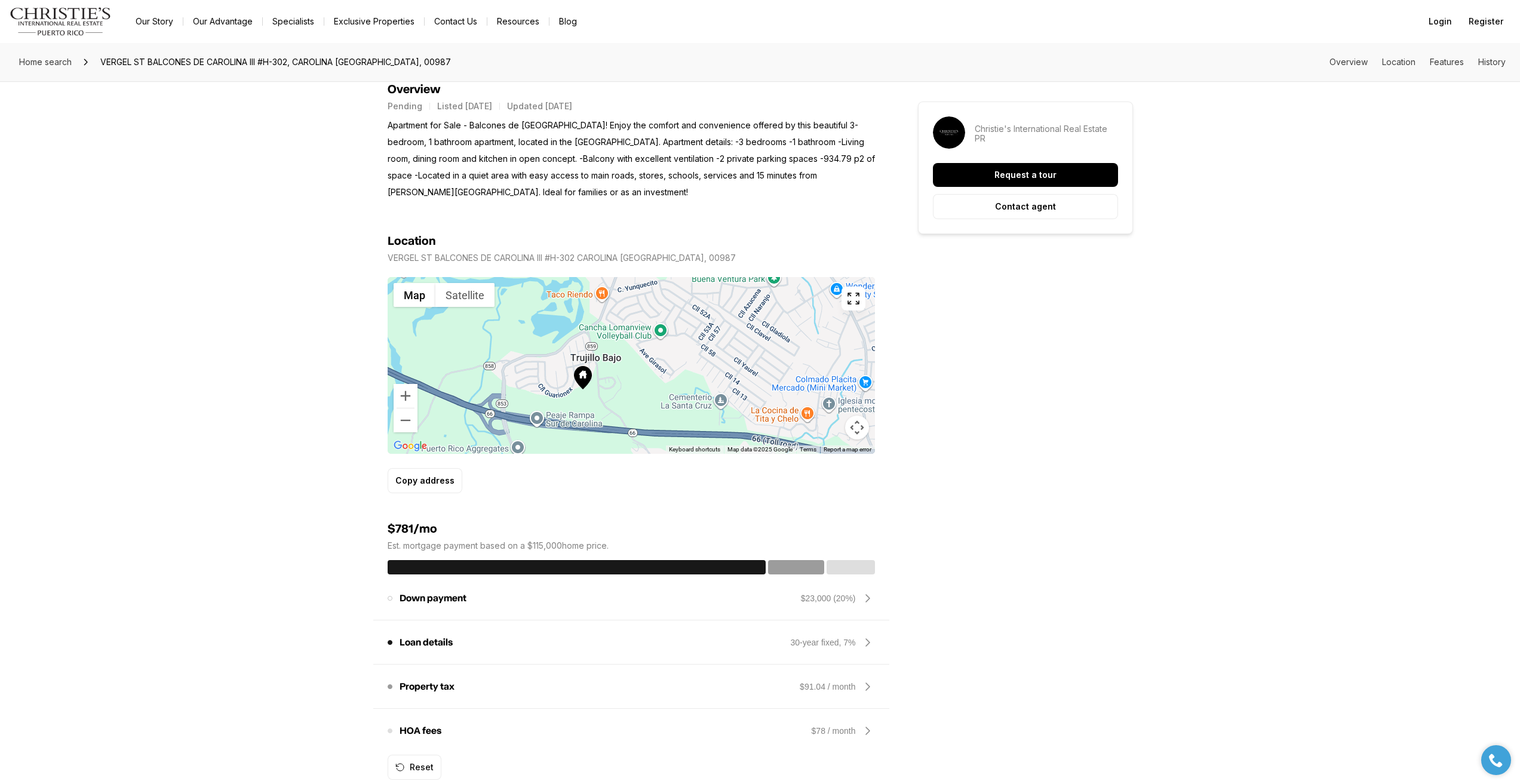
drag, startPoint x: 696, startPoint y: 334, endPoint x: 674, endPoint y: 346, distance: 25.1
click at [674, 346] on div at bounding box center [631, 365] width 487 height 177
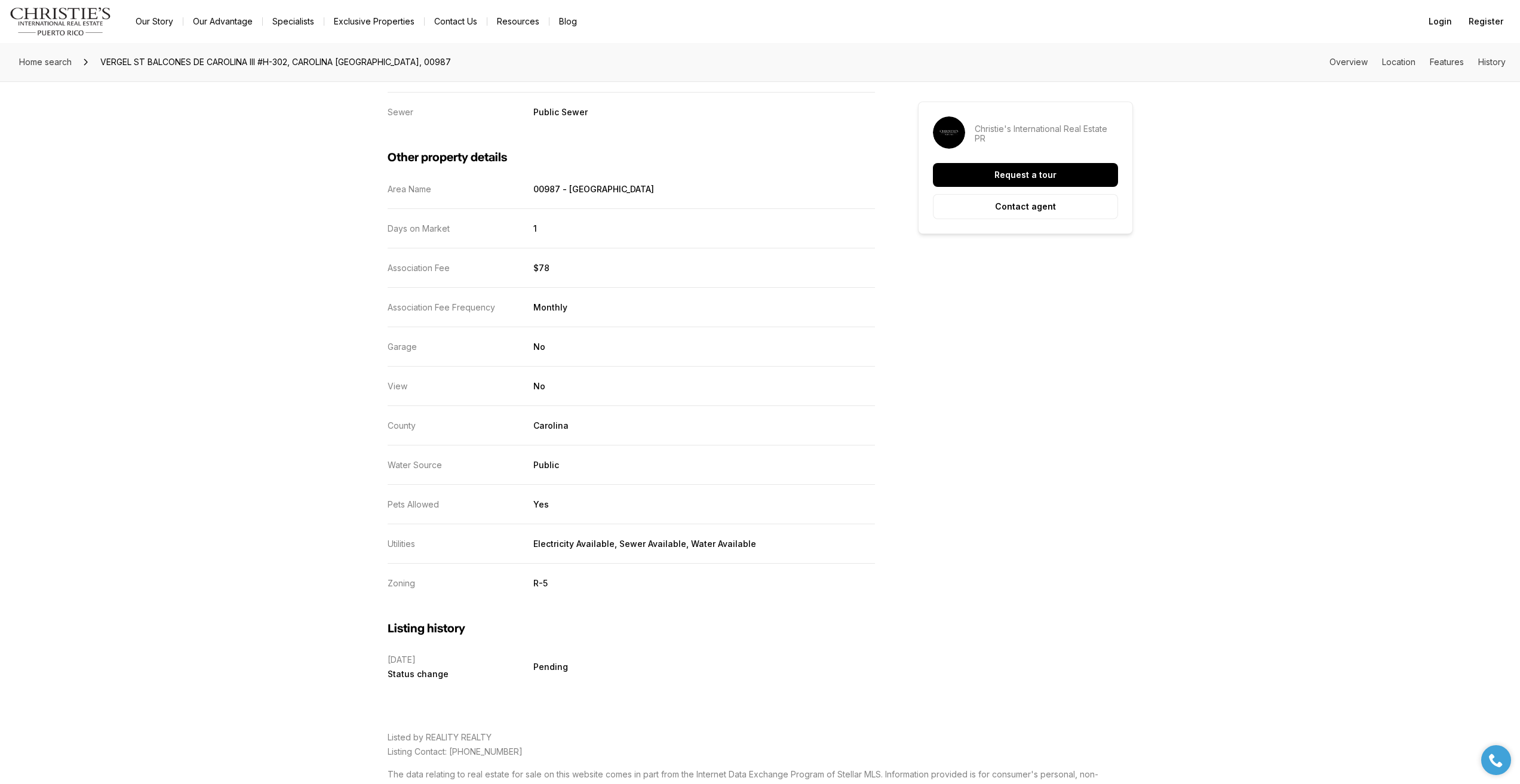
scroll to position [2006, 0]
